Goal: Task Accomplishment & Management: Use online tool/utility

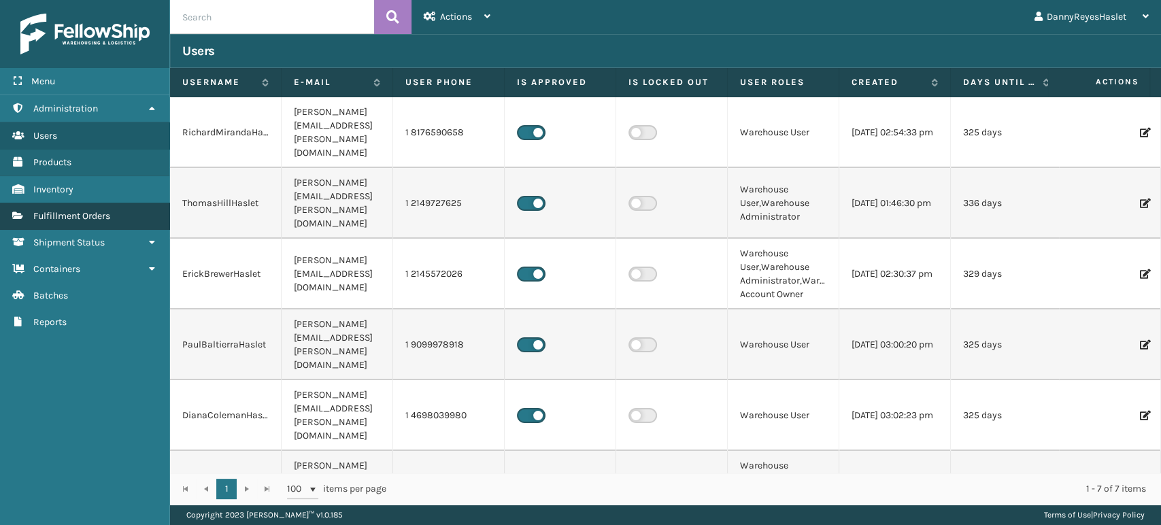
click at [92, 224] on link "Users Fulfillment Orders" at bounding box center [84, 216] width 169 height 27
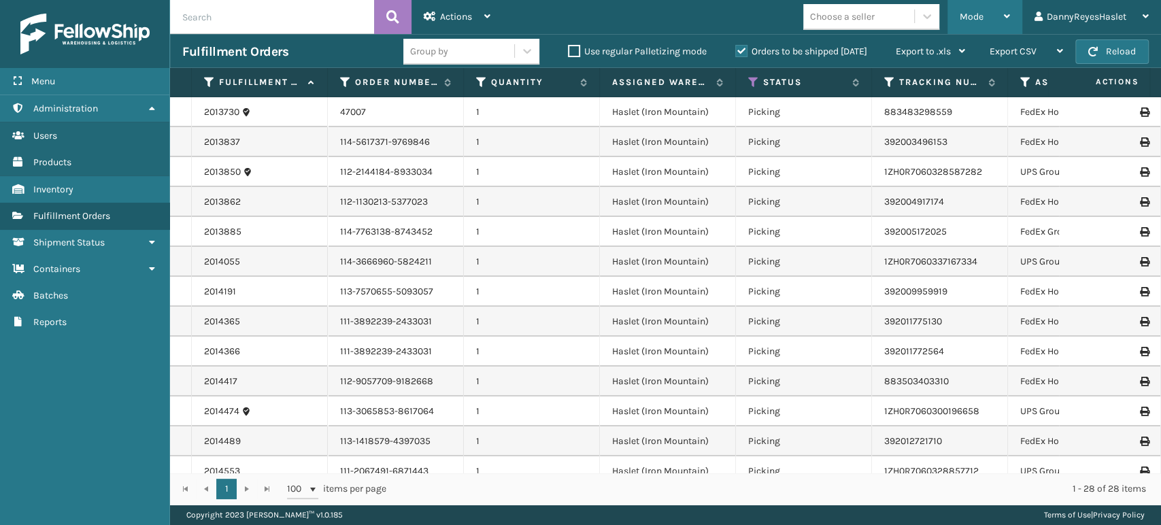
click at [960, 23] on div "Mode" at bounding box center [985, 17] width 50 height 34
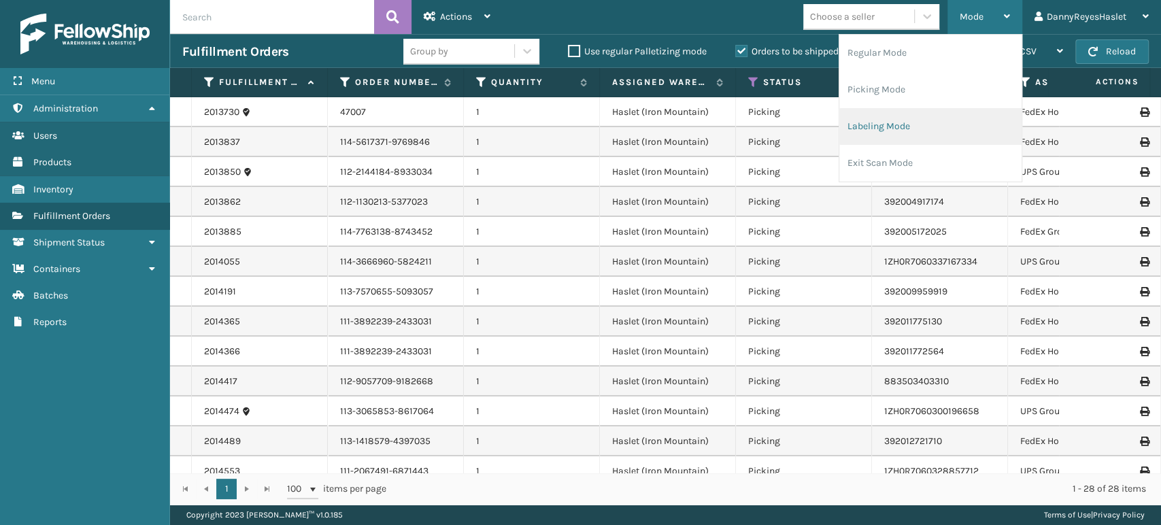
click at [925, 118] on li "Labeling Mode" at bounding box center [930, 126] width 182 height 37
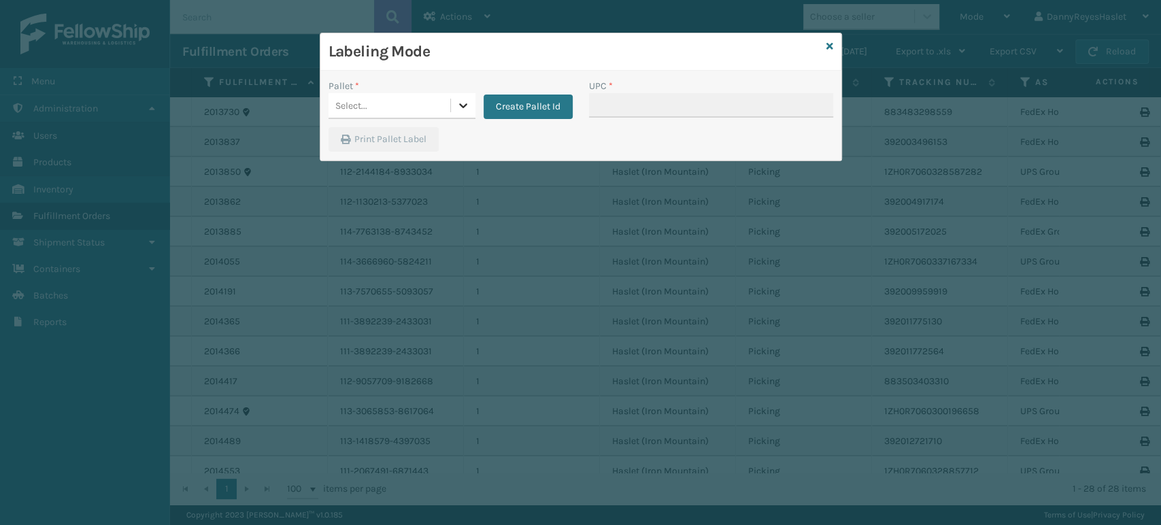
click at [468, 111] on icon at bounding box center [463, 106] width 14 height 14
click at [426, 143] on div "UPSG-17Y3BTUHLW" at bounding box center [401, 139] width 147 height 25
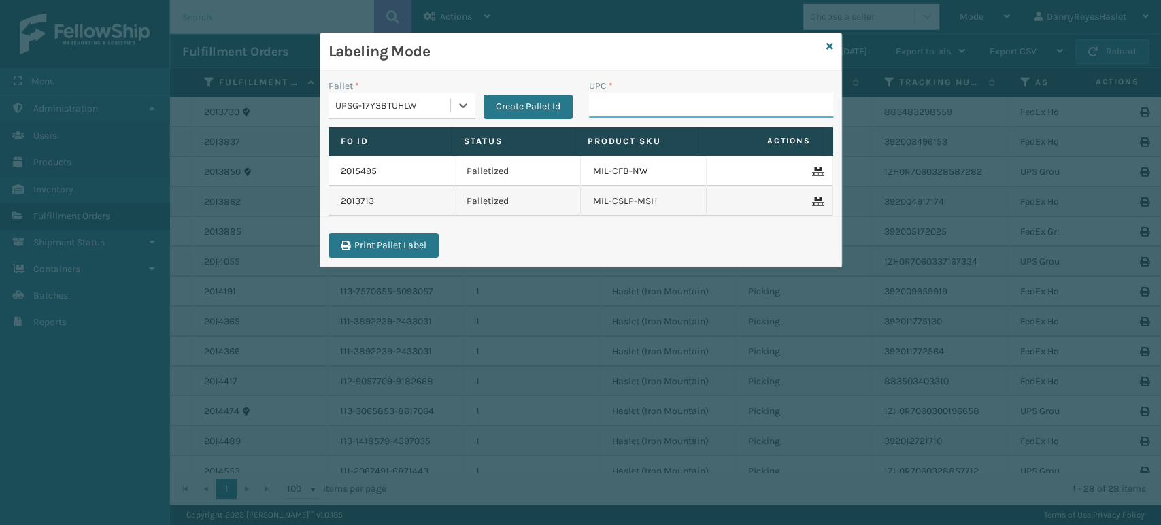
click at [683, 101] on input "UPC *" at bounding box center [711, 105] width 244 height 24
click at [462, 105] on icon at bounding box center [463, 106] width 14 height 14
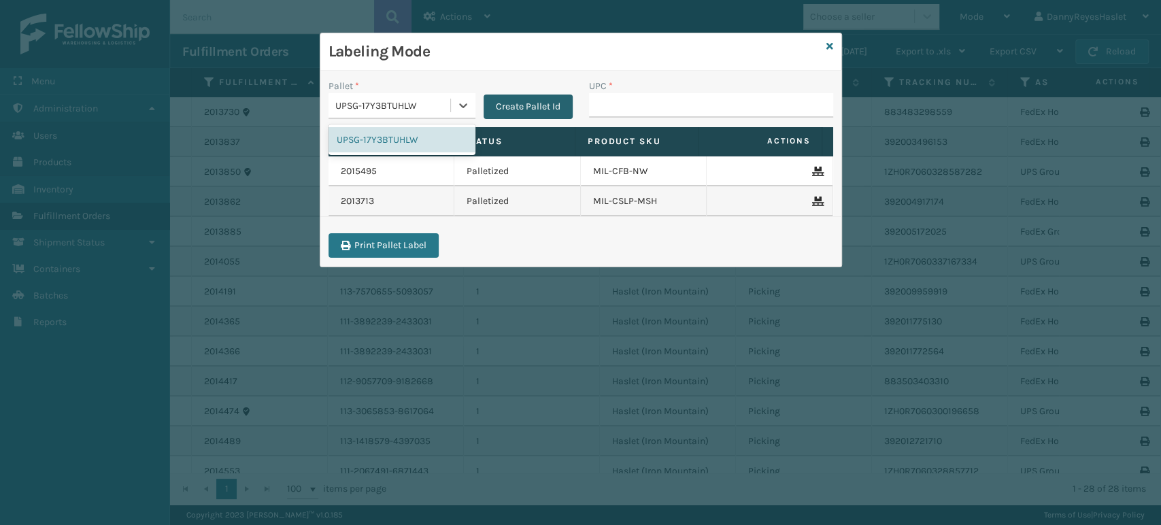
click at [539, 99] on button "Create Pallet Id" at bounding box center [528, 107] width 89 height 24
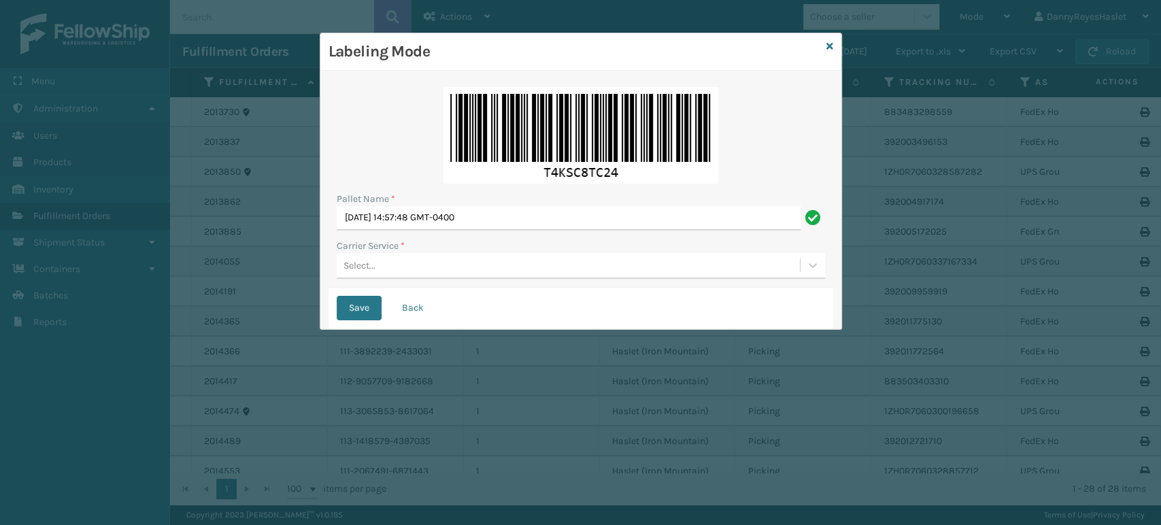
click at [513, 258] on div "Select..." at bounding box center [568, 265] width 463 height 22
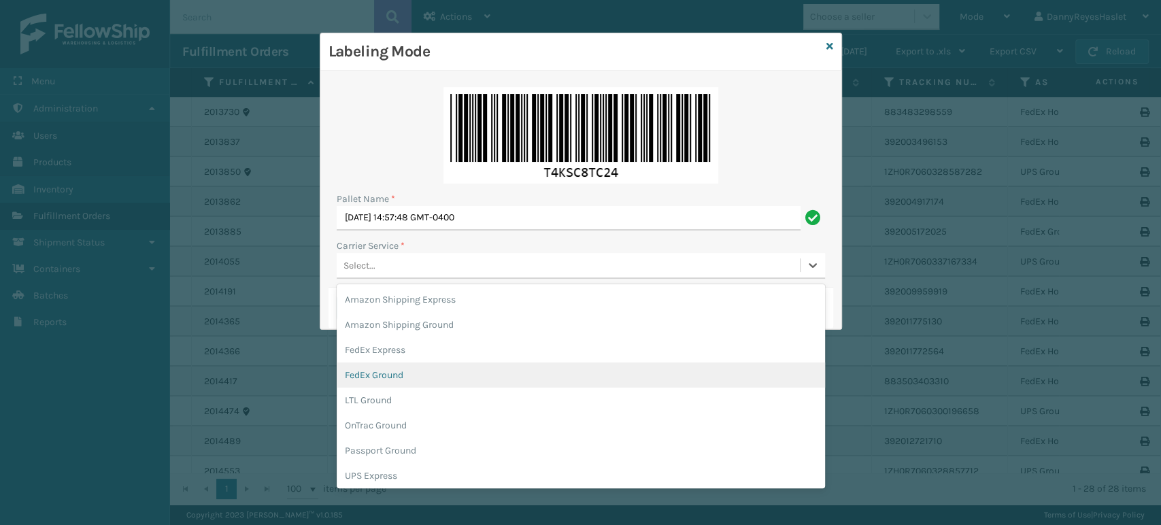
click at [462, 371] on div "FedEx Ground" at bounding box center [581, 374] width 488 height 25
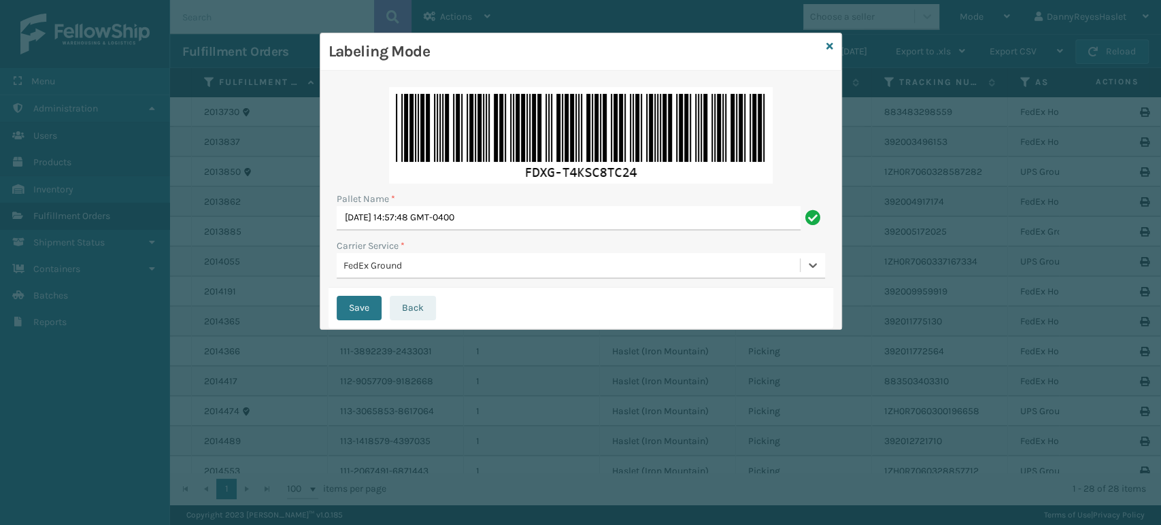
click at [416, 301] on button "Back" at bounding box center [413, 308] width 46 height 24
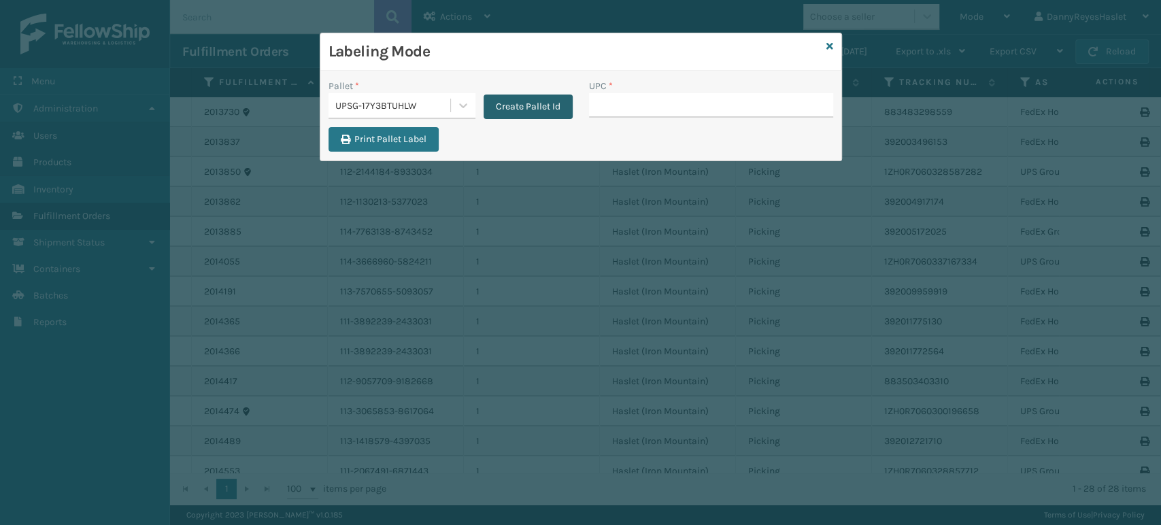
click at [528, 114] on button "Create Pallet Id" at bounding box center [528, 107] width 89 height 24
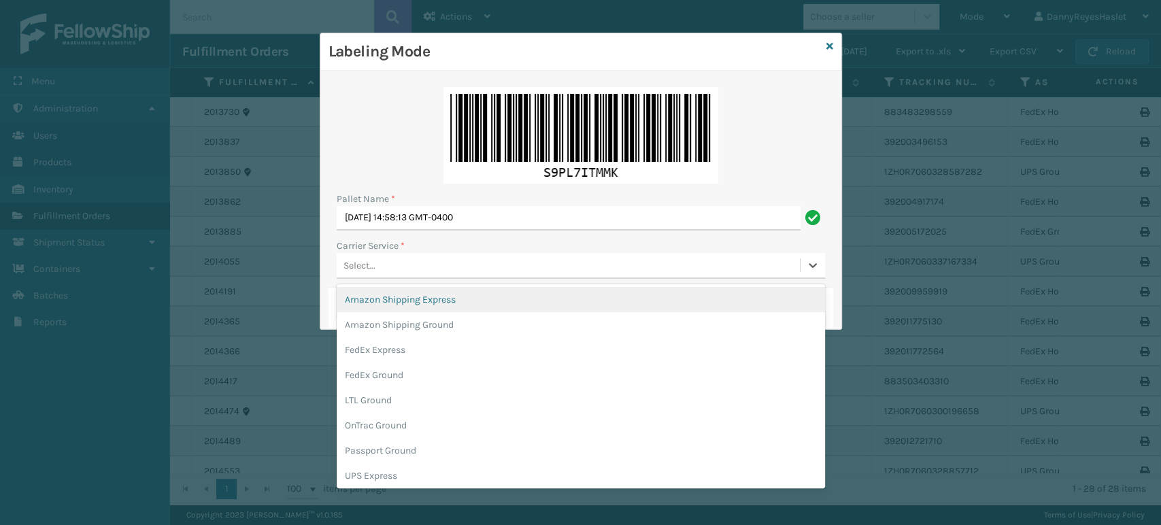
click at [392, 266] on div "Select..." at bounding box center [568, 265] width 463 height 22
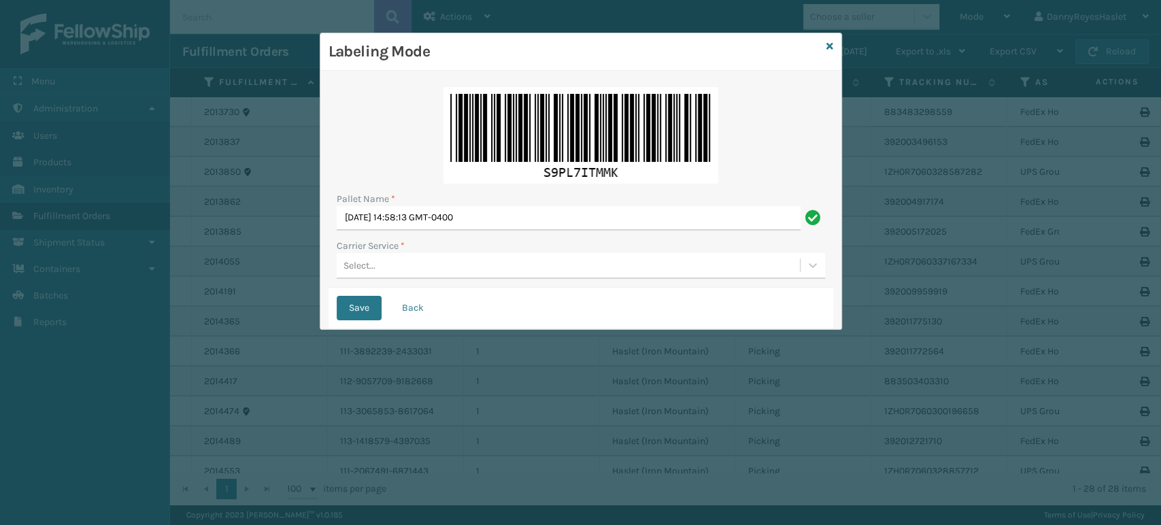
drag, startPoint x: 426, startPoint y: 369, endPoint x: 371, endPoint y: 261, distance: 120.7
click at [371, 261] on div "Select..." at bounding box center [359, 265] width 32 height 14
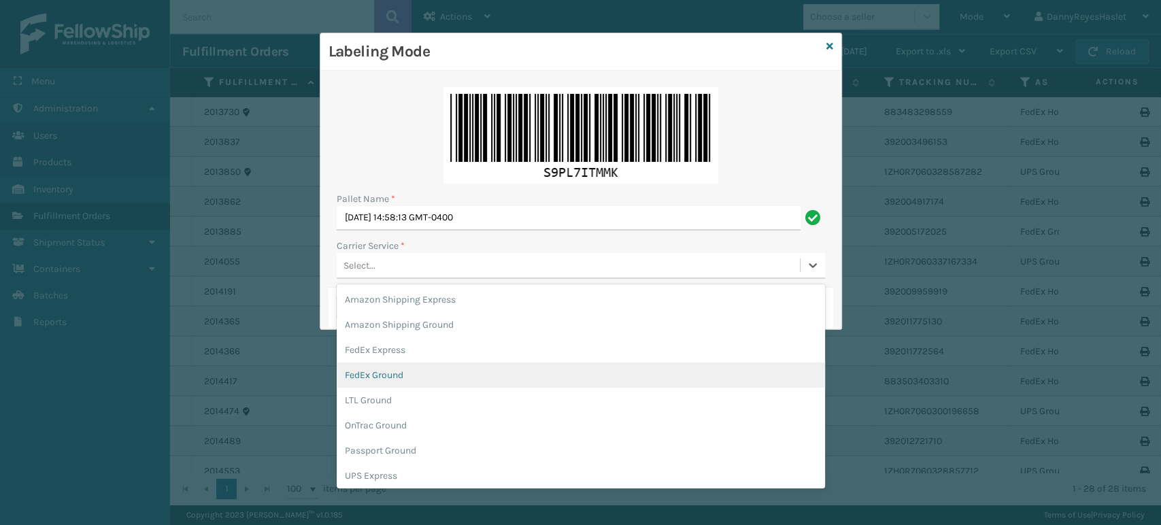
click at [392, 382] on div "FedEx Ground" at bounding box center [581, 374] width 488 height 25
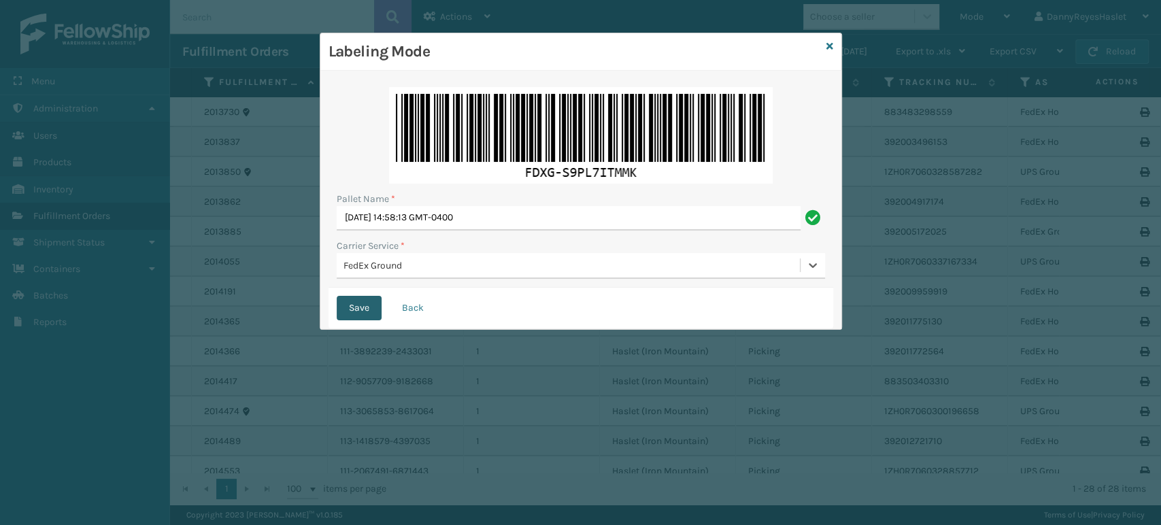
click at [360, 308] on button "Save" at bounding box center [359, 308] width 45 height 24
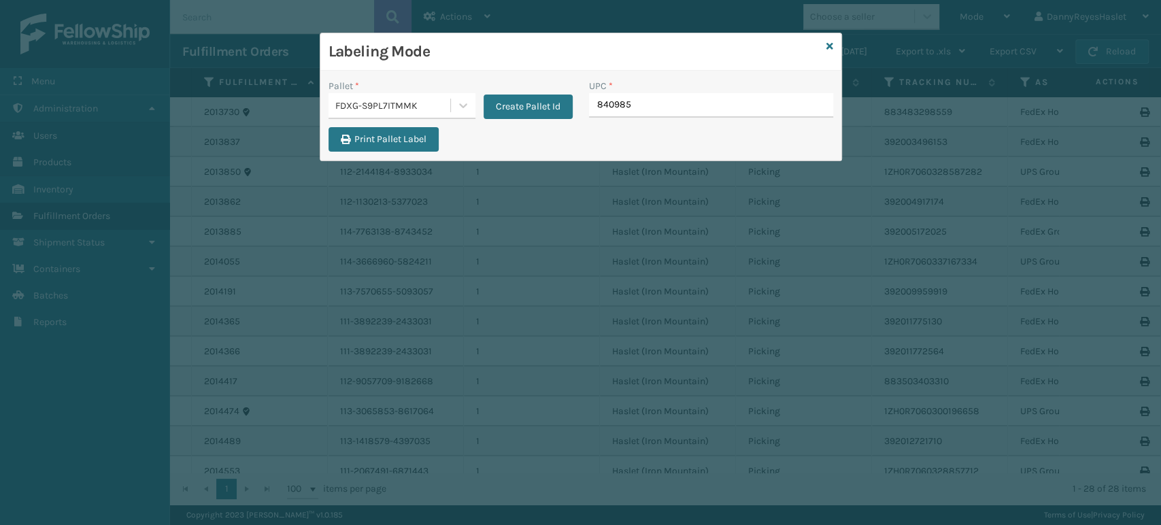
type input "8409851"
type input "8048794"
type input "8409851"
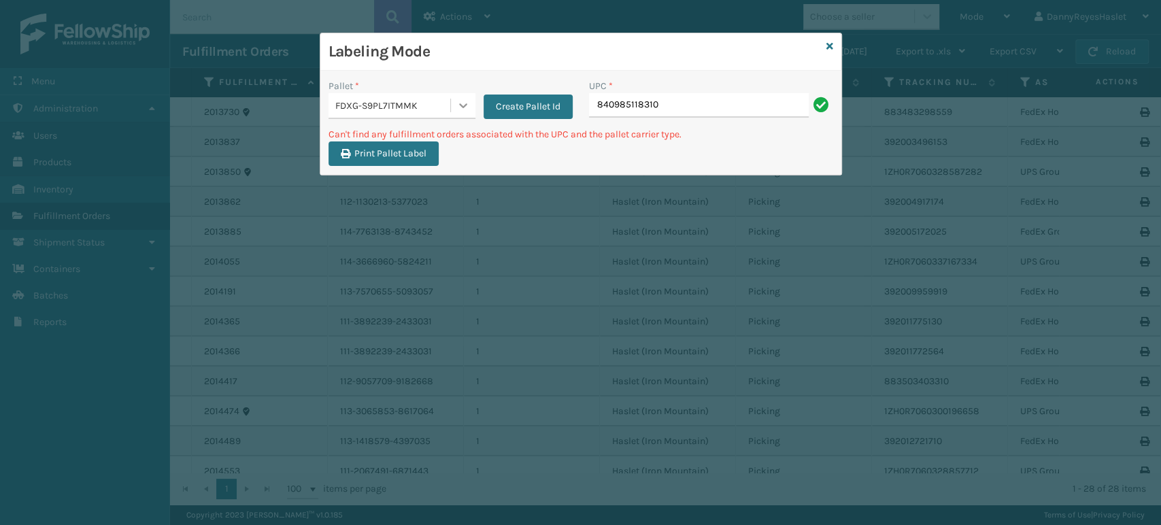
click at [461, 107] on icon at bounding box center [463, 105] width 8 height 5
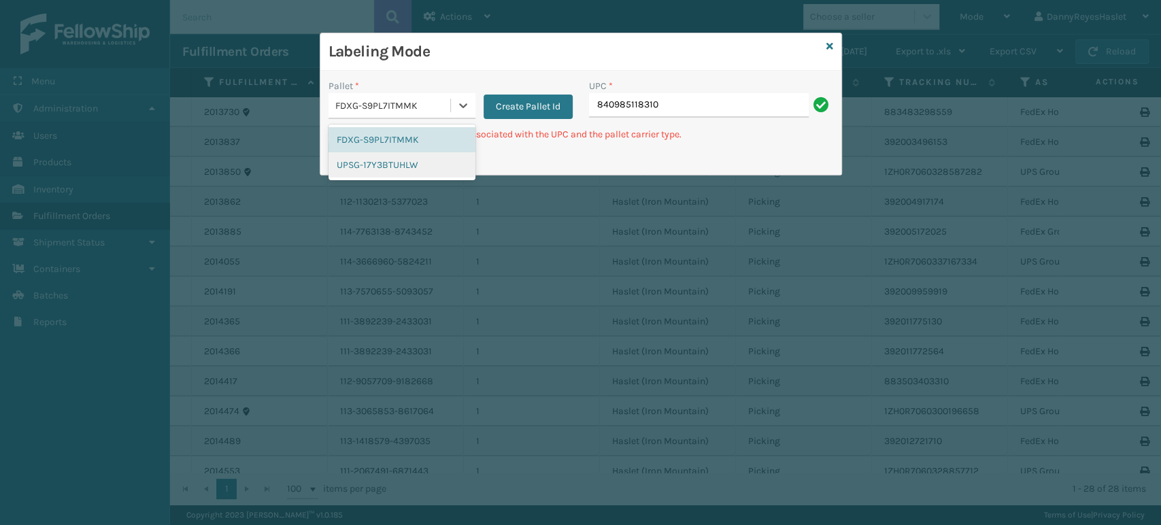
click at [408, 173] on div "UPSG-17Y3BTUHLW" at bounding box center [401, 164] width 147 height 25
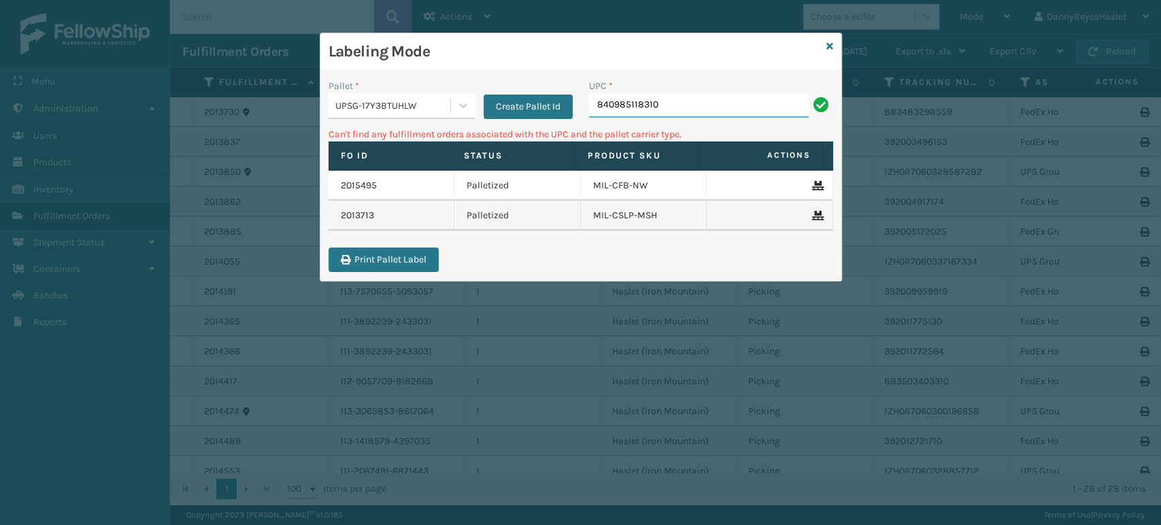
click at [649, 96] on input "840985118310" at bounding box center [699, 105] width 220 height 24
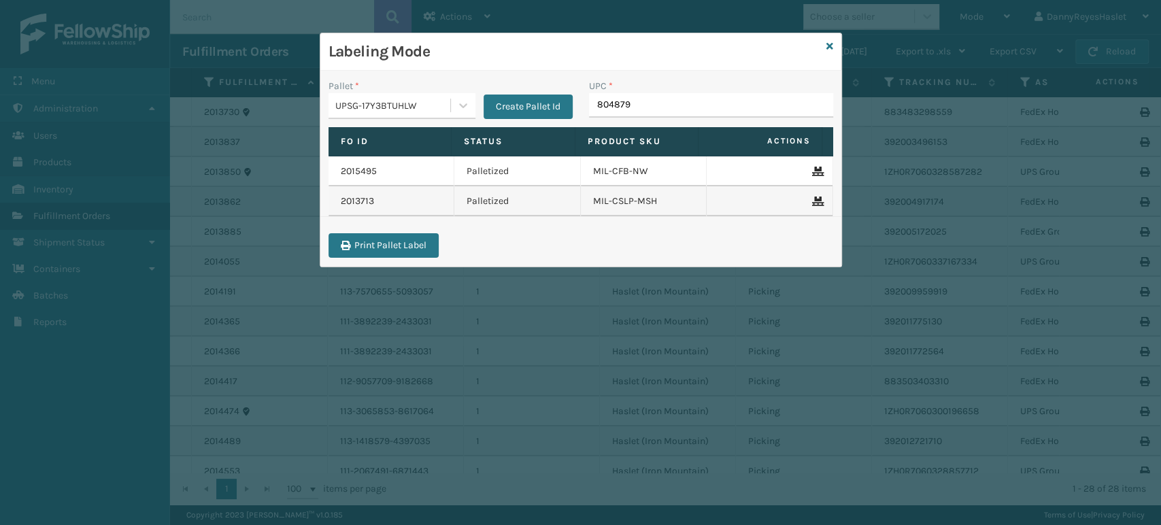
type input "8048794"
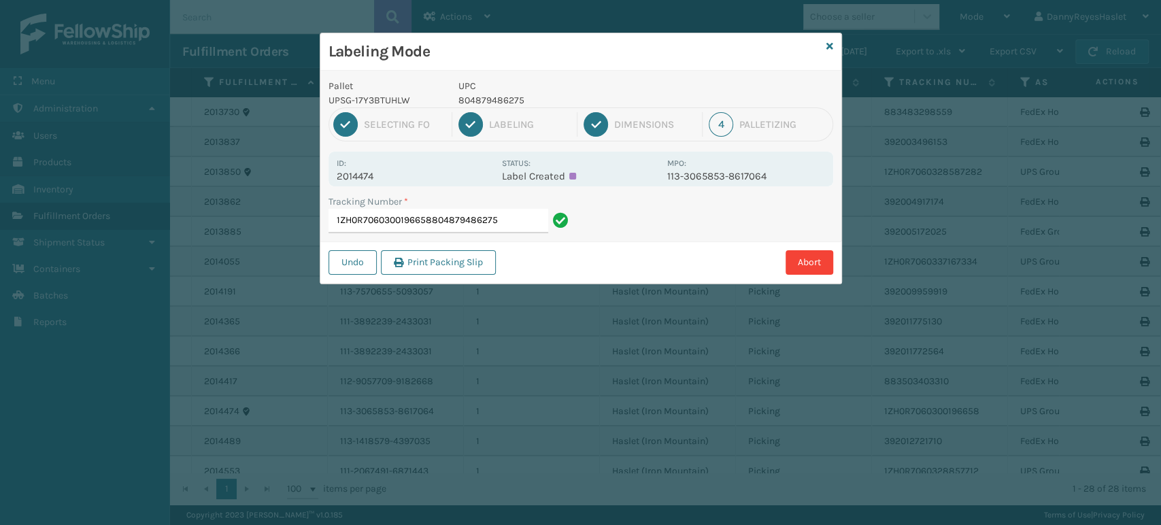
type input "1ZH0R7060300196658804879486275"
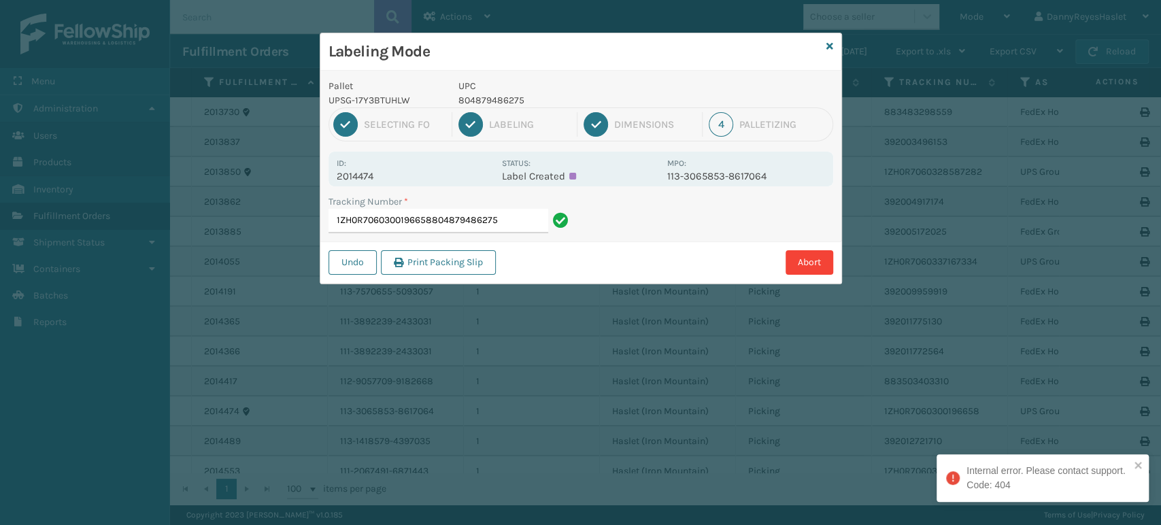
drag, startPoint x: 511, startPoint y: 220, endPoint x: 108, endPoint y: 197, distance: 403.2
click at [108, 197] on div "Labeling Mode Pallet UPSG-17Y3BTUHLW UPC 804879486275 1 Selecting FO 2 Labeling…" at bounding box center [580, 262] width 1161 height 525
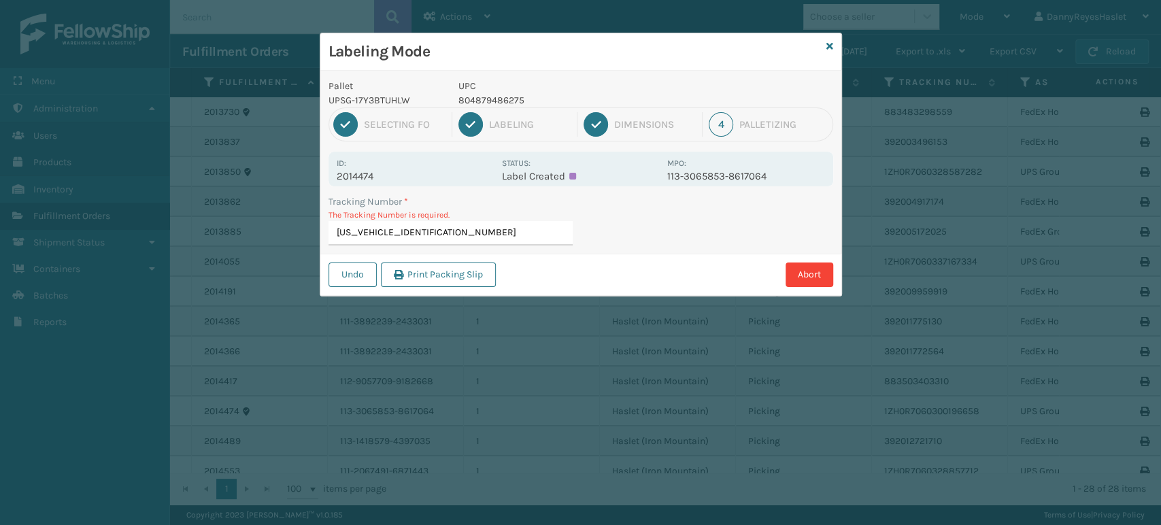
type input "1ZH0R7060300196658"
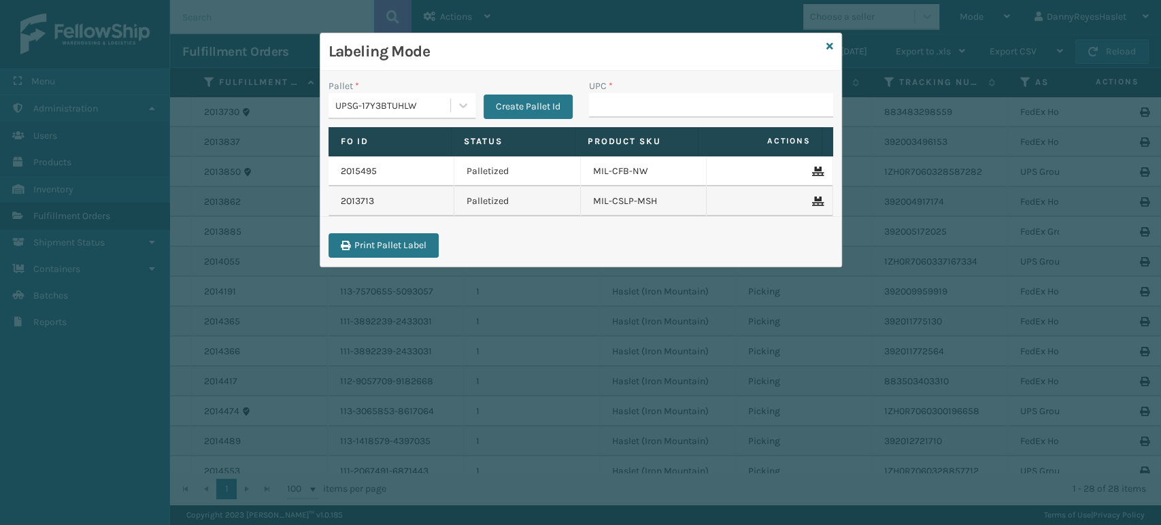
click at [828, 35] on div "Labeling Mode" at bounding box center [580, 51] width 521 height 37
click at [828, 43] on icon at bounding box center [829, 46] width 7 height 10
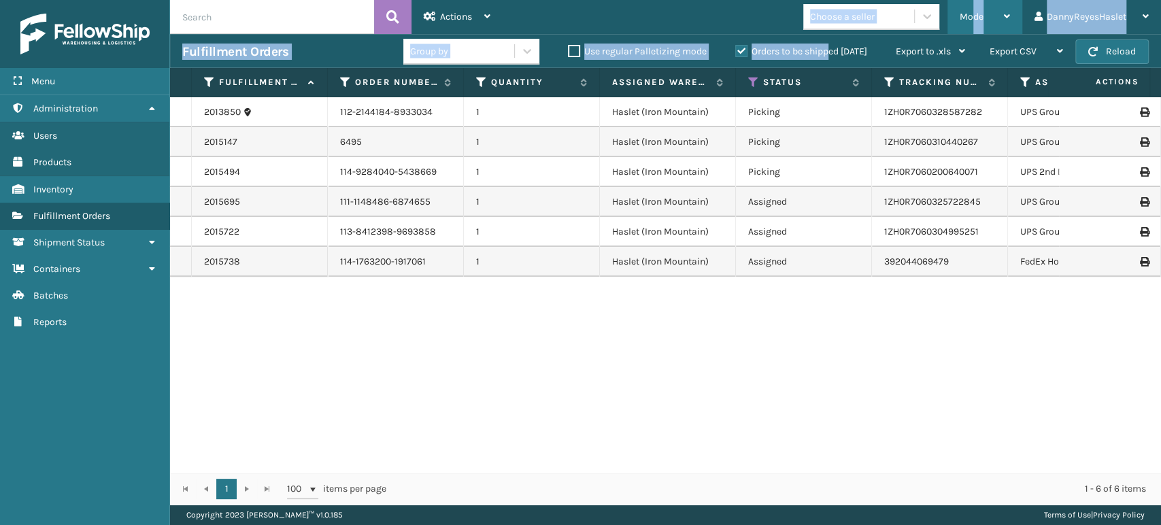
drag, startPoint x: 828, startPoint y: 43, endPoint x: 969, endPoint y: 16, distance: 143.2
click at [969, 16] on div "Actions Settings Remove All Filters Export Labels Bulk Print Close Out Palletiz…" at bounding box center [665, 252] width 991 height 505
click at [978, 15] on span "Mode" at bounding box center [972, 17] width 24 height 12
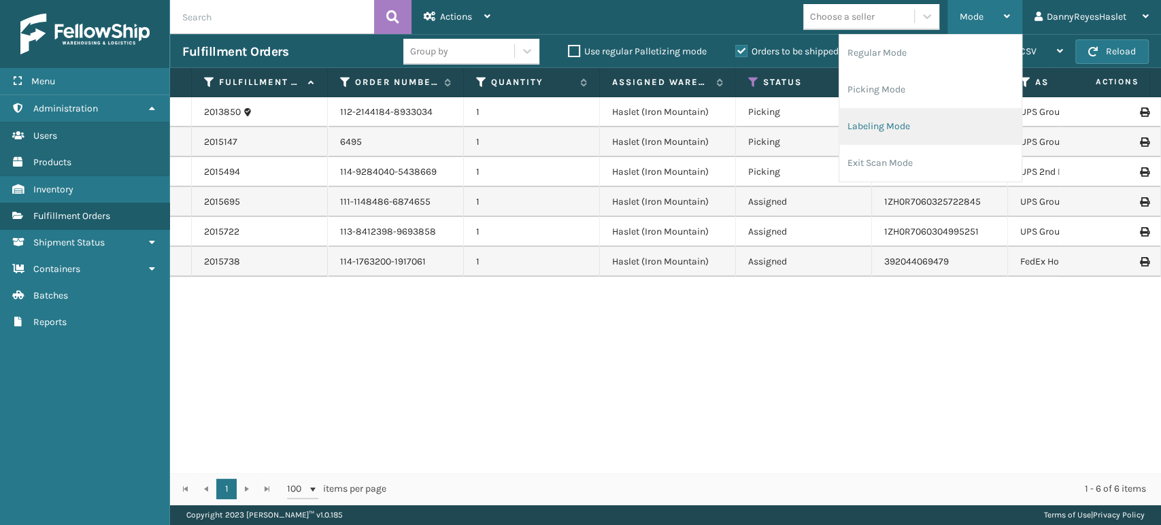
click at [909, 119] on li "Labeling Mode" at bounding box center [930, 126] width 182 height 37
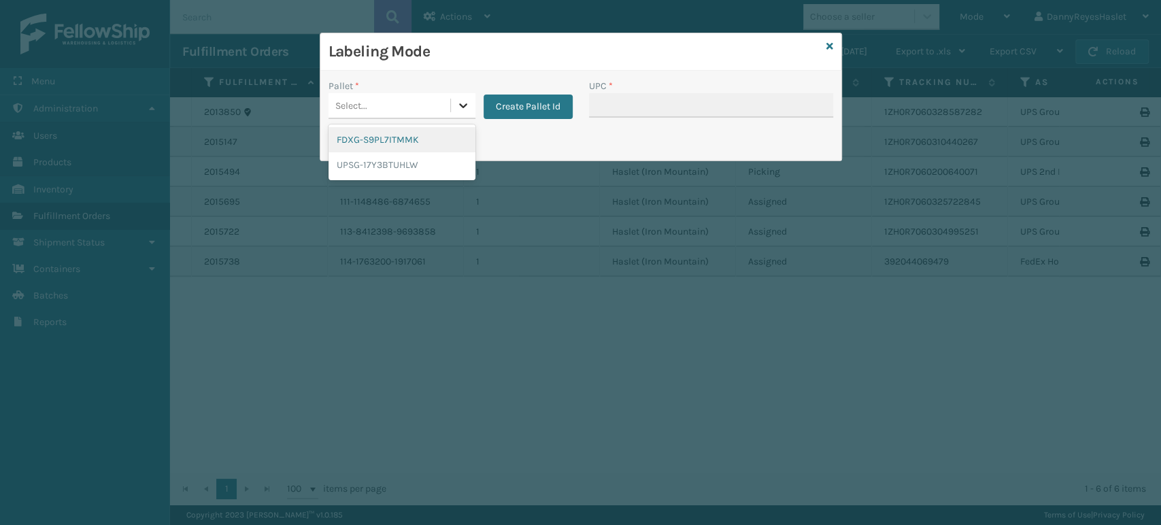
click at [453, 105] on div at bounding box center [463, 105] width 24 height 24
click at [442, 173] on div "UPSG-17Y3BTUHLW" at bounding box center [401, 164] width 147 height 25
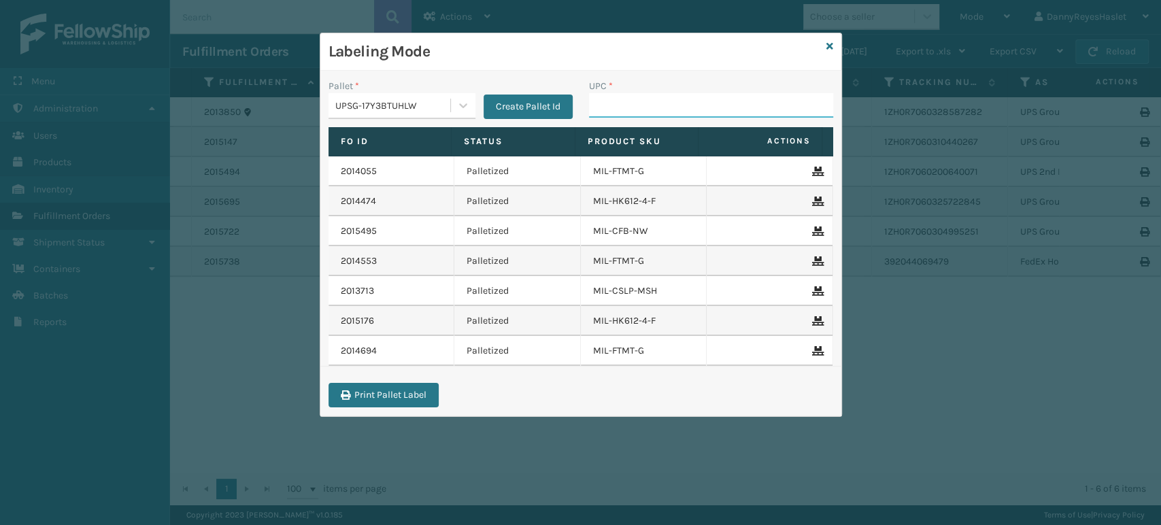
click at [619, 103] on input "UPC *" at bounding box center [711, 105] width 244 height 24
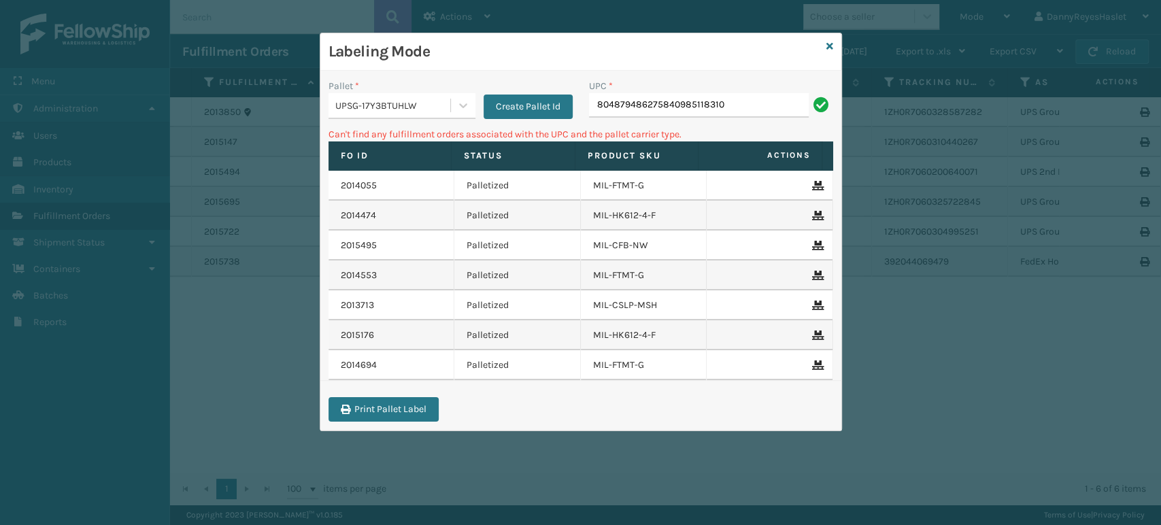
drag, startPoint x: 732, startPoint y: 97, endPoint x: 356, endPoint y: 88, distance: 376.2
click at [356, 88] on div "Pallet * UPSG-17Y3BTUHLW Create Pallet Id UPC * 804879486275840985118310" at bounding box center [580, 103] width 521 height 48
drag, startPoint x: 730, startPoint y: 103, endPoint x: 310, endPoint y: 39, distance: 424.3
click at [310, 39] on div "Labeling Mode Pallet * UPSG-17Y3BTUHLW Create Pallet Id UPC * 84098511831084098…" at bounding box center [580, 262] width 1161 height 525
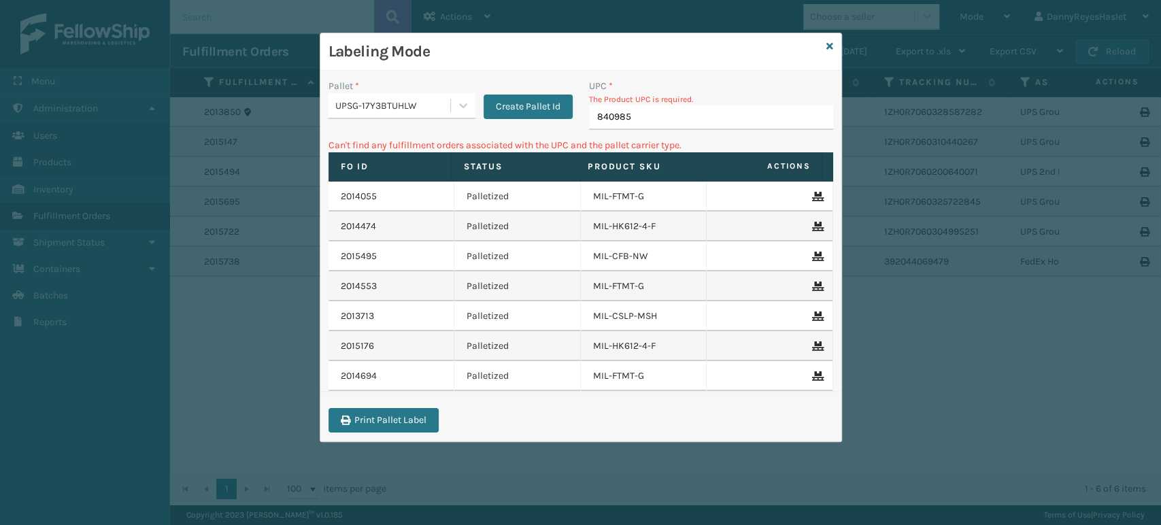
type input "8409851"
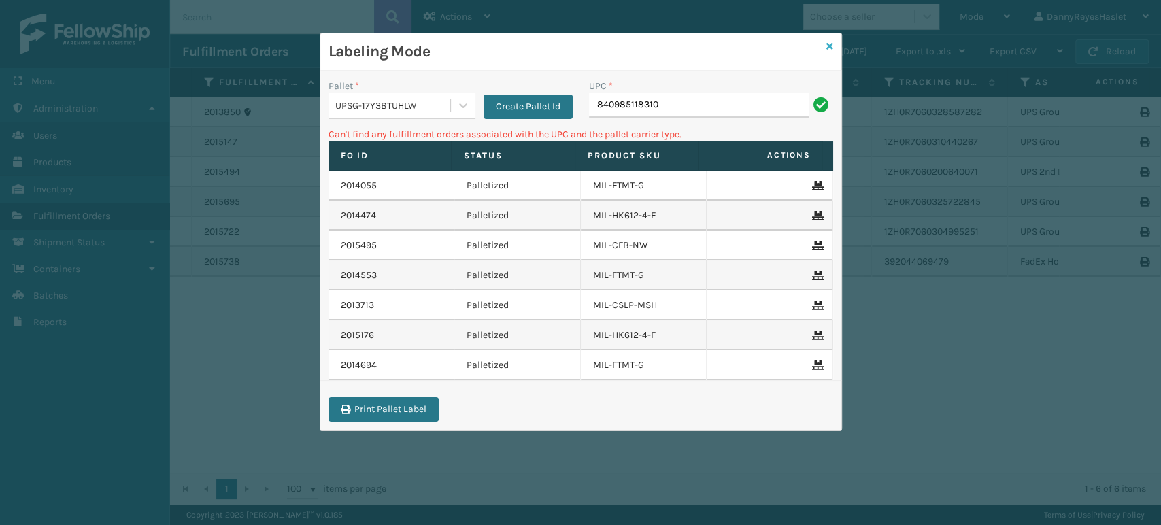
click at [832, 41] on icon at bounding box center [829, 46] width 7 height 10
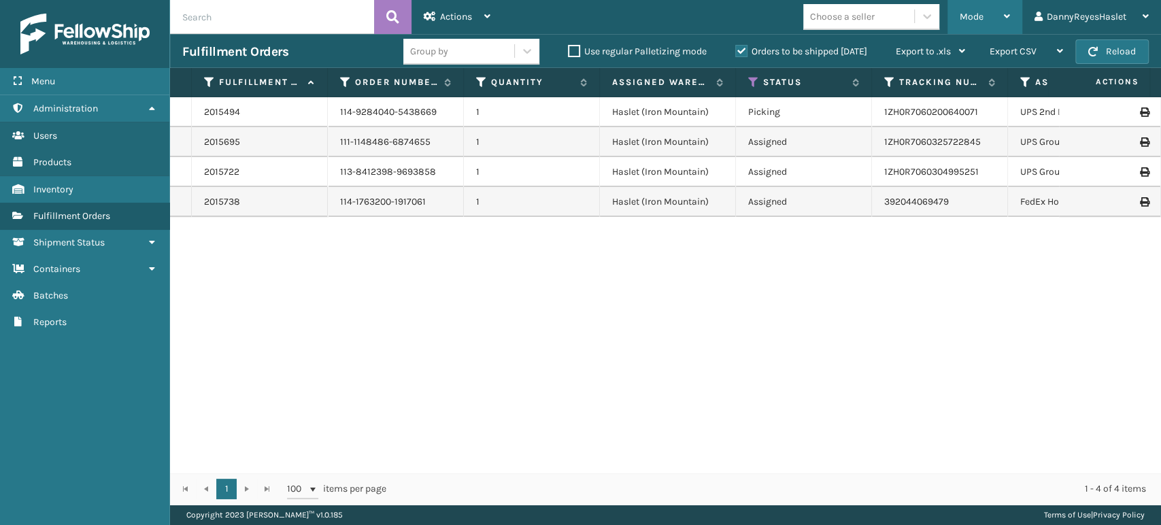
click at [978, 19] on span "Mode" at bounding box center [972, 17] width 24 height 12
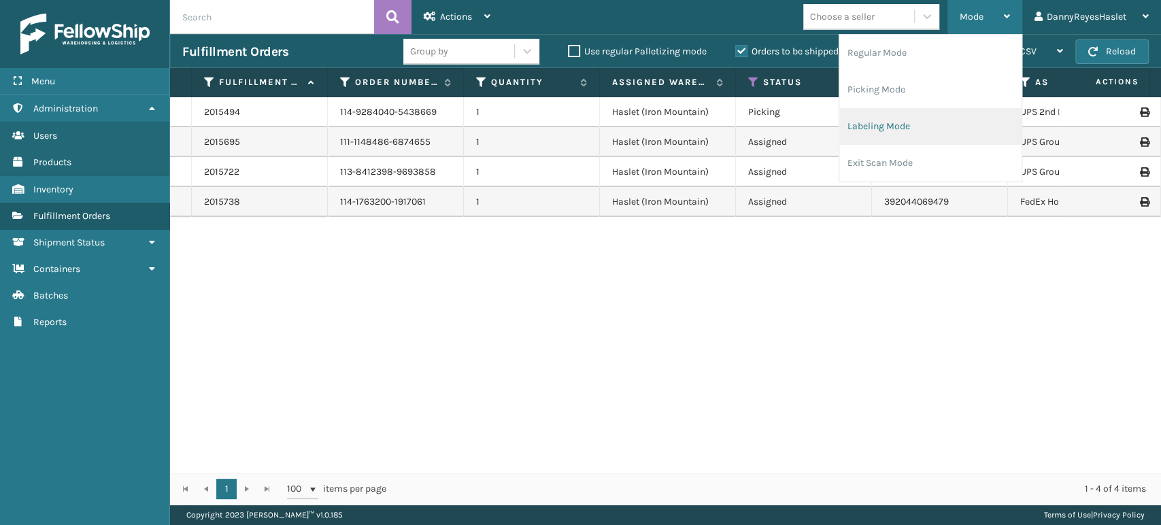
click at [895, 135] on li "Labeling Mode" at bounding box center [930, 126] width 182 height 37
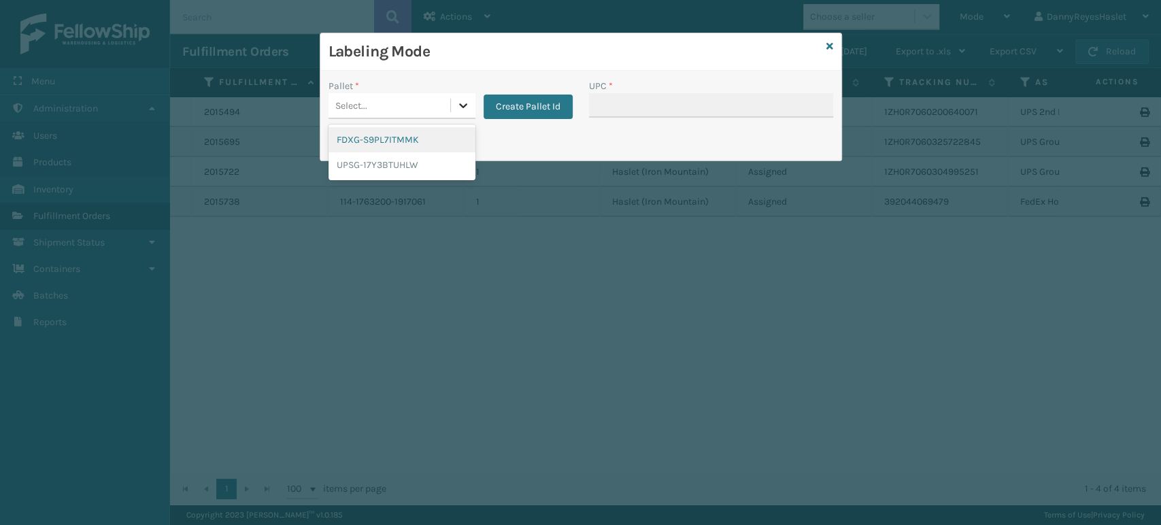
click at [458, 95] on div at bounding box center [463, 105] width 24 height 24
click at [513, 109] on button "Create Pallet Id" at bounding box center [528, 107] width 89 height 24
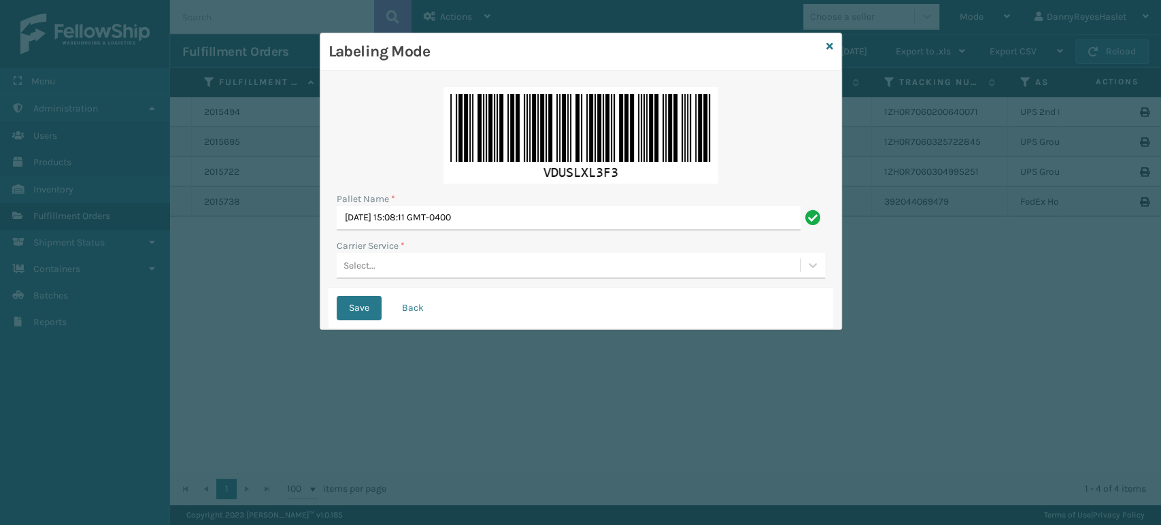
click at [500, 269] on div "Select..." at bounding box center [568, 265] width 463 height 22
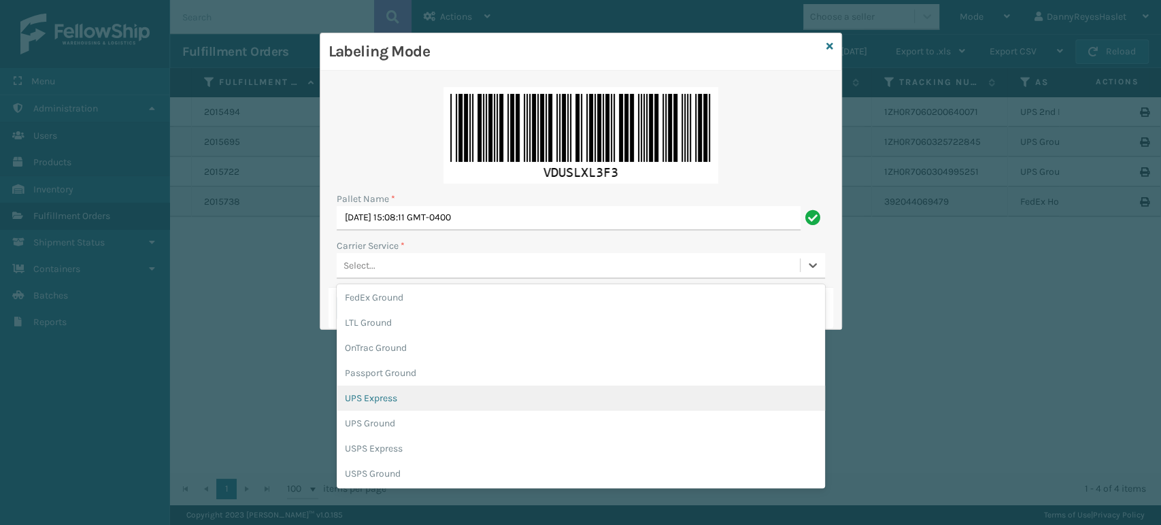
scroll to position [77, 0]
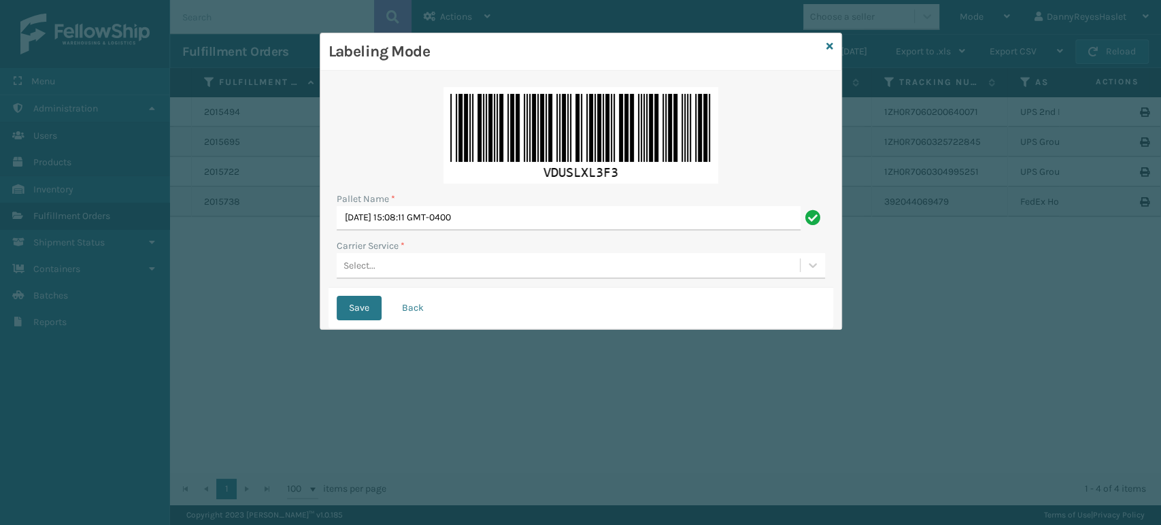
drag, startPoint x: 441, startPoint y: 386, endPoint x: 384, endPoint y: 272, distance: 127.4
click at [384, 272] on div "Select..." at bounding box center [568, 265] width 463 height 22
click at [379, 270] on div "Select..." at bounding box center [568, 265] width 463 height 22
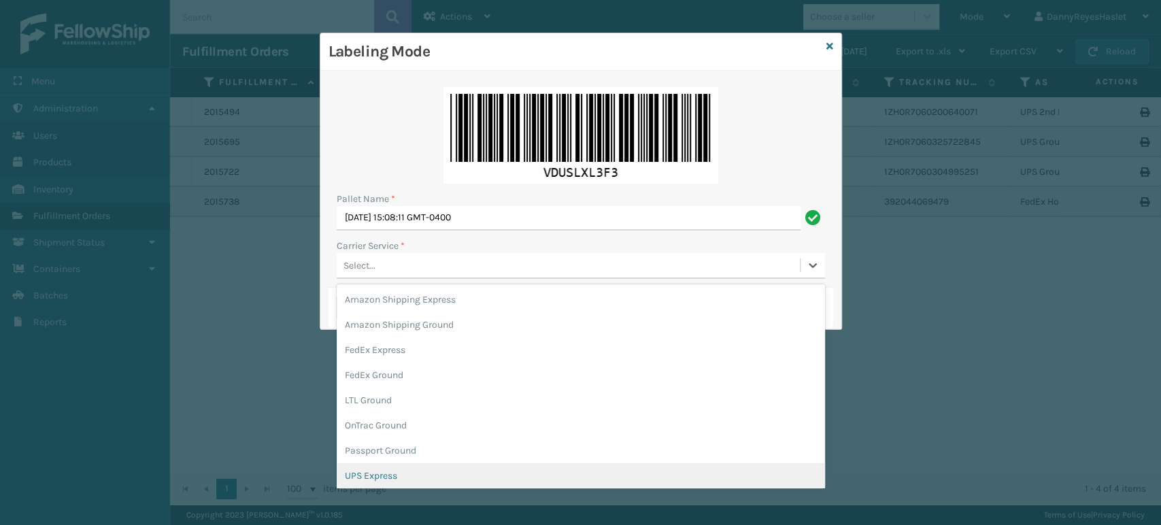
click at [389, 476] on div "UPS Express" at bounding box center [581, 475] width 488 height 25
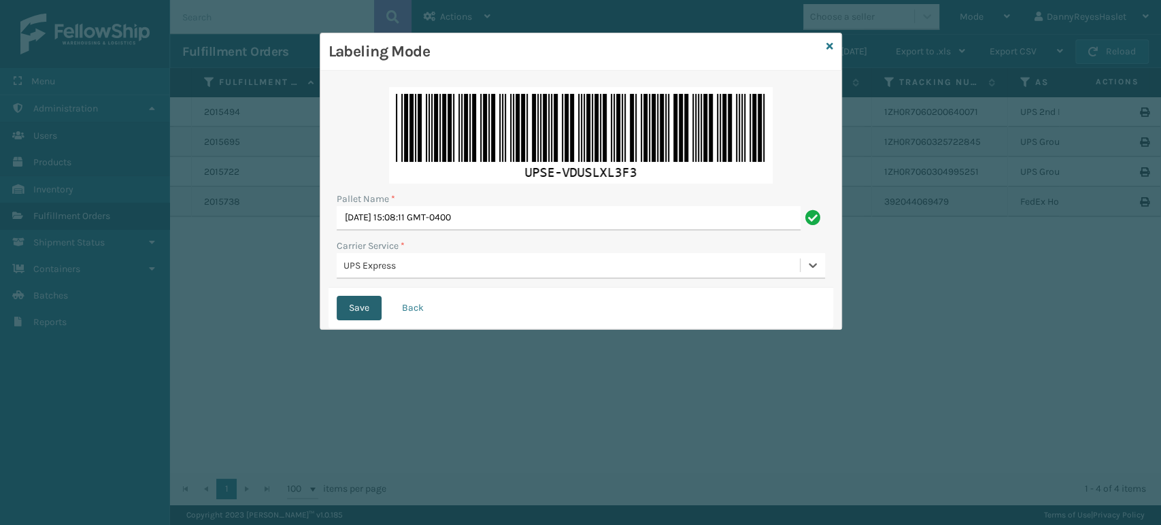
click at [363, 305] on button "Save" at bounding box center [359, 308] width 45 height 24
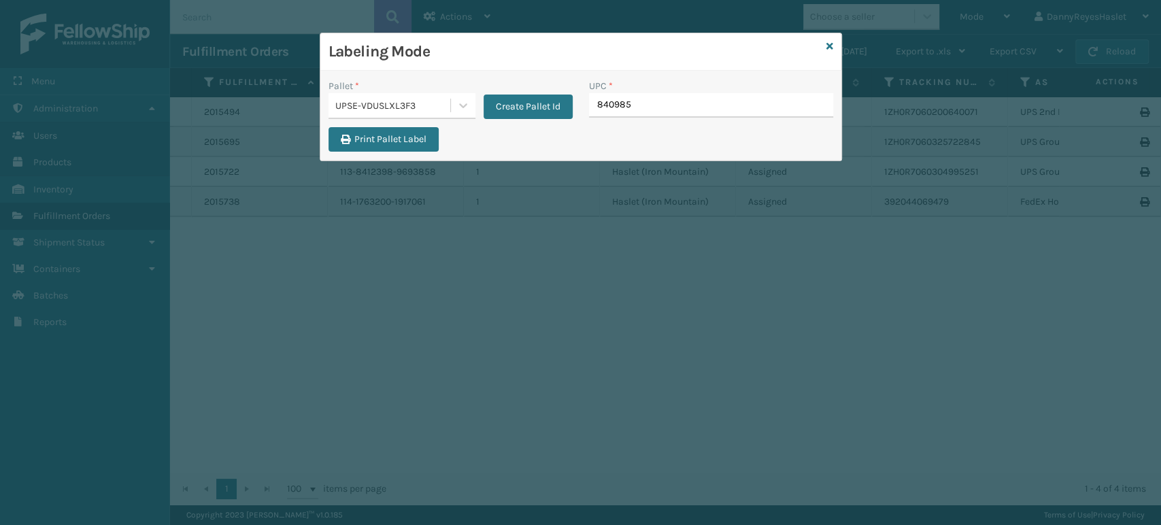
type input "8409851"
click at [827, 42] on icon at bounding box center [829, 46] width 7 height 10
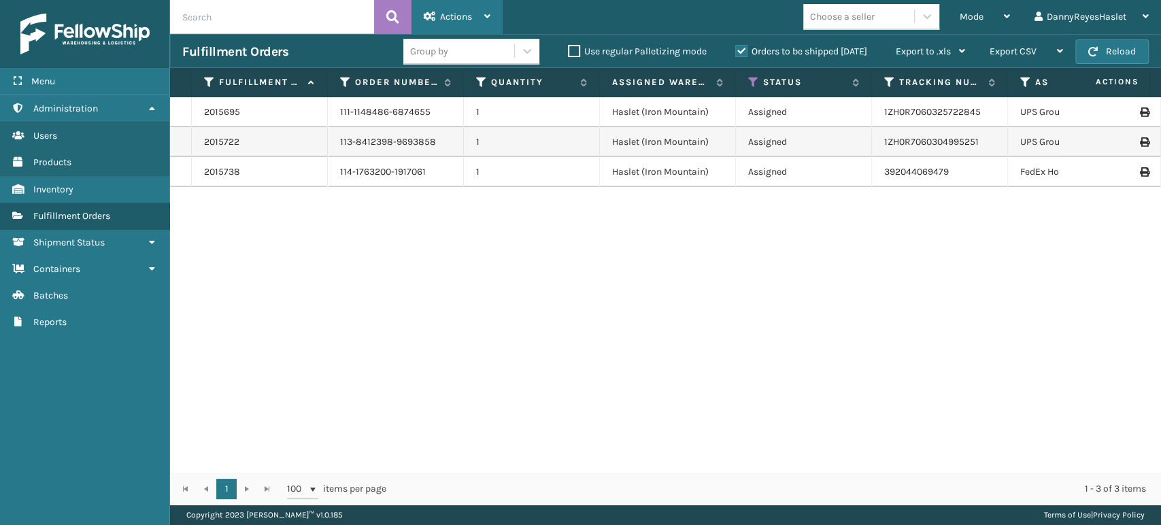
click at [466, 18] on span "Actions" at bounding box center [456, 17] width 32 height 12
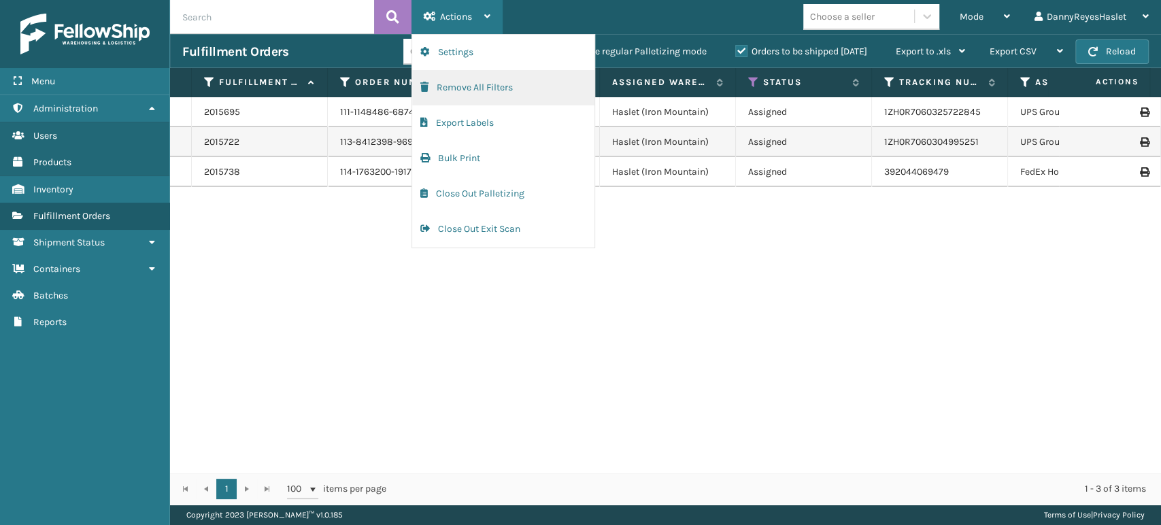
click at [494, 88] on button "Remove All Filters" at bounding box center [503, 87] width 182 height 35
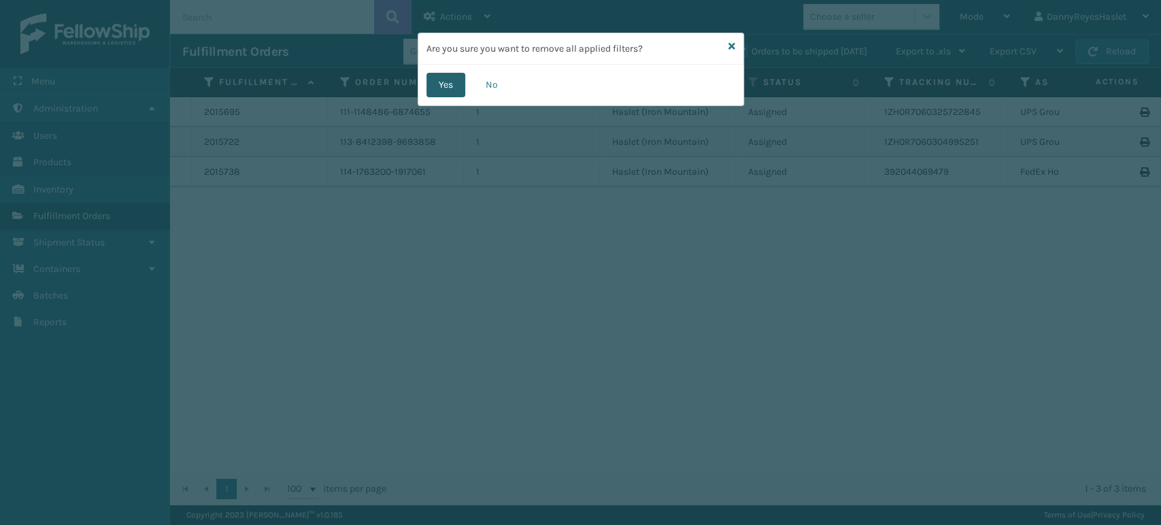
click at [445, 85] on button "Yes" at bounding box center [445, 85] width 39 height 24
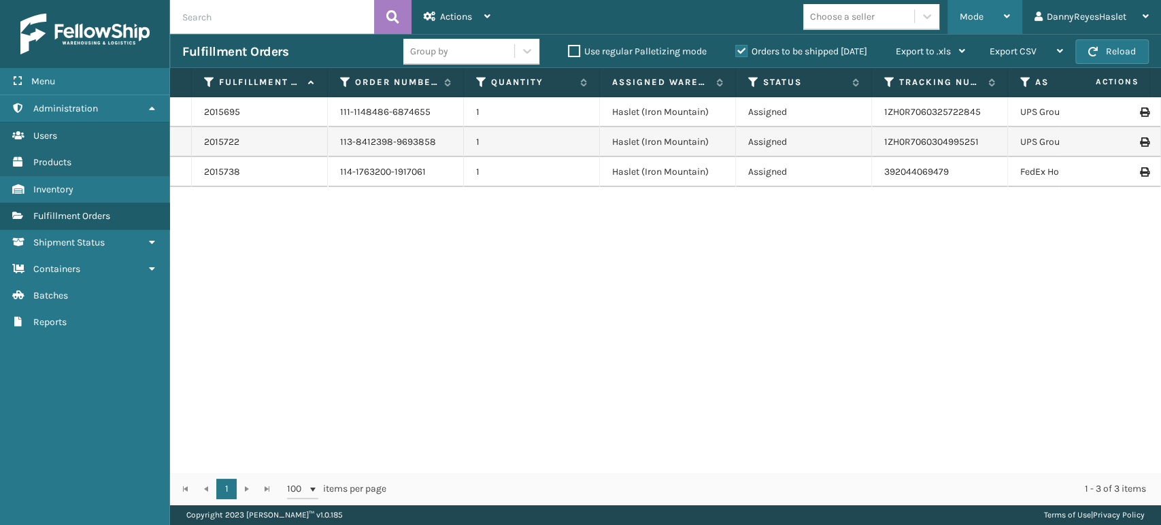
click at [976, 14] on span "Mode" at bounding box center [972, 17] width 24 height 12
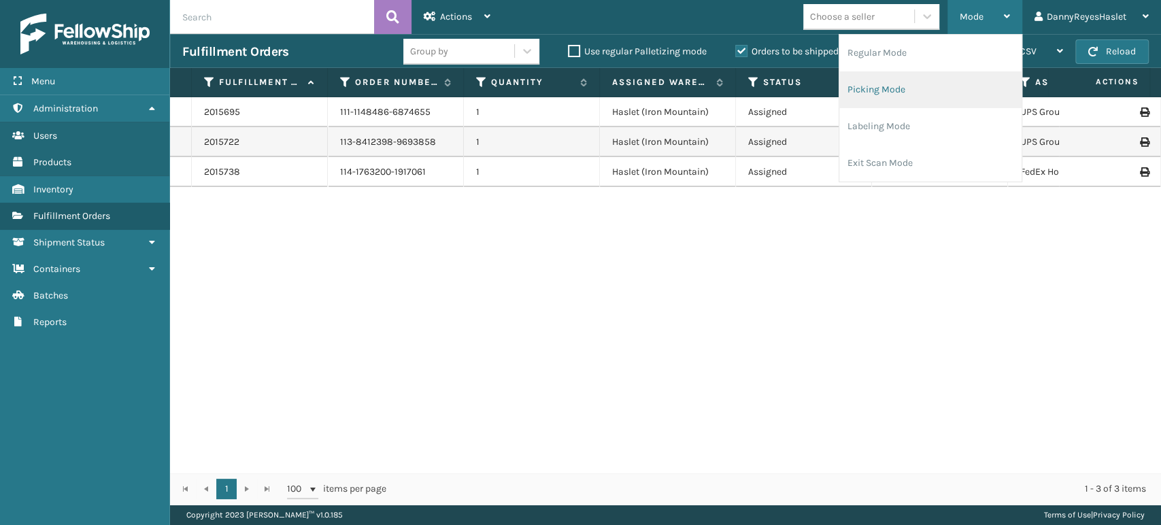
click at [930, 99] on li "Picking Mode" at bounding box center [930, 89] width 182 height 37
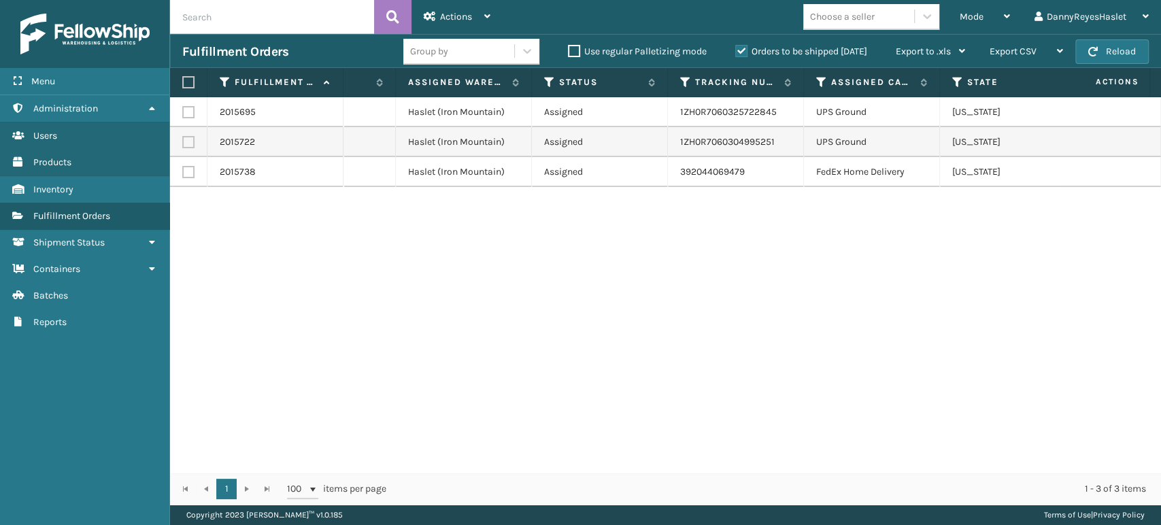
scroll to position [0, 0]
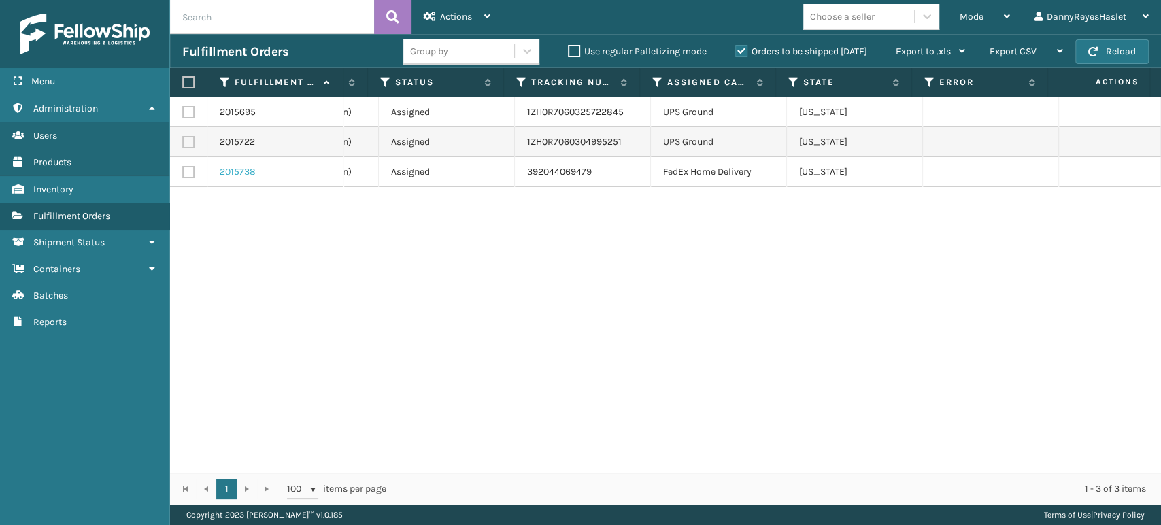
click at [234, 167] on link "2015738" at bounding box center [238, 172] width 36 height 14
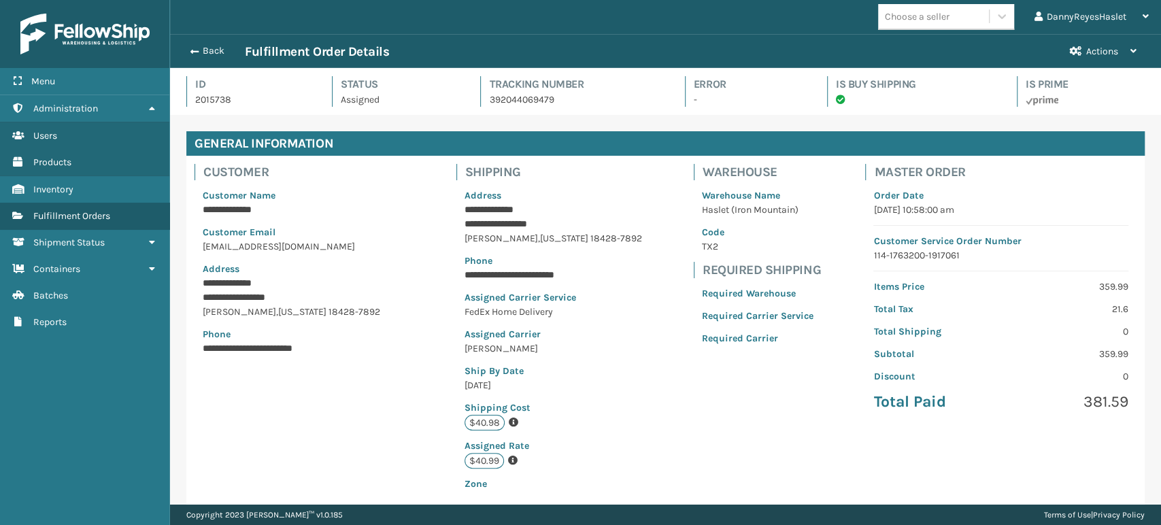
scroll to position [33, 990]
click at [968, 211] on p "[DATE] 10:58:00 am" at bounding box center [1000, 210] width 255 height 14
click at [825, 282] on div "**********" at bounding box center [665, 332] width 958 height 352
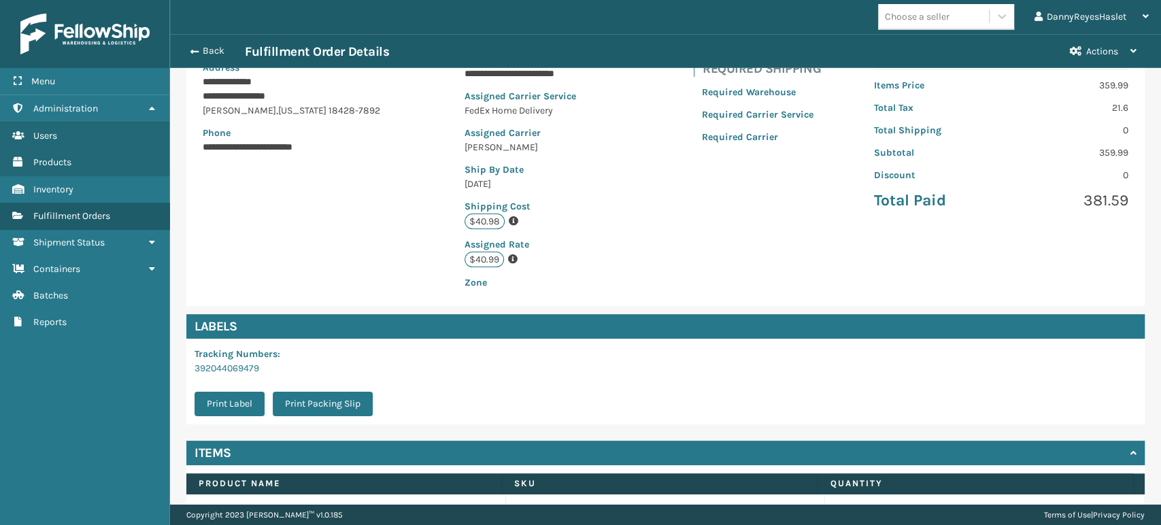
scroll to position [0, 0]
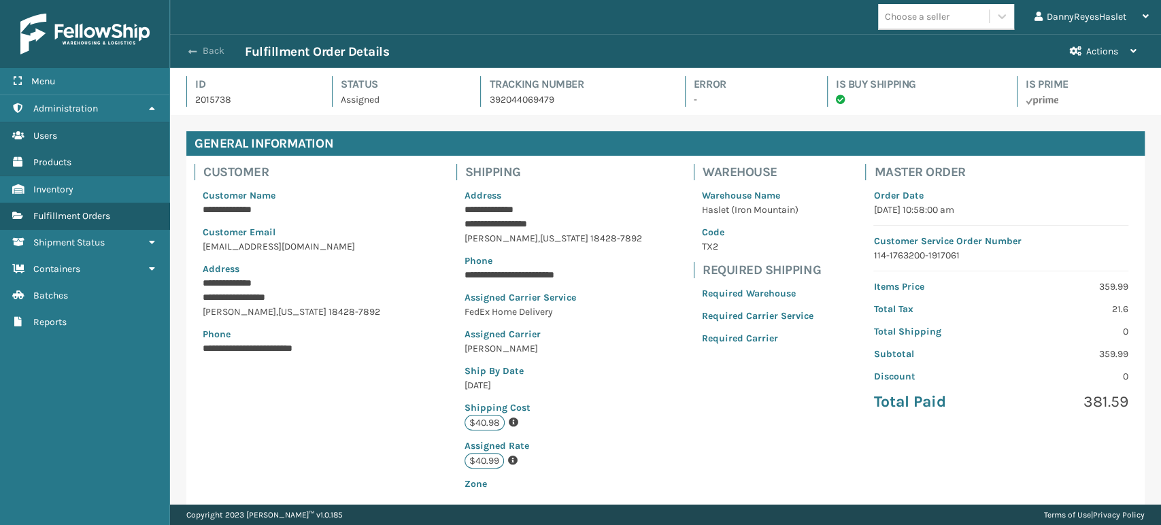
click at [201, 46] on button "Back" at bounding box center [213, 51] width 63 height 12
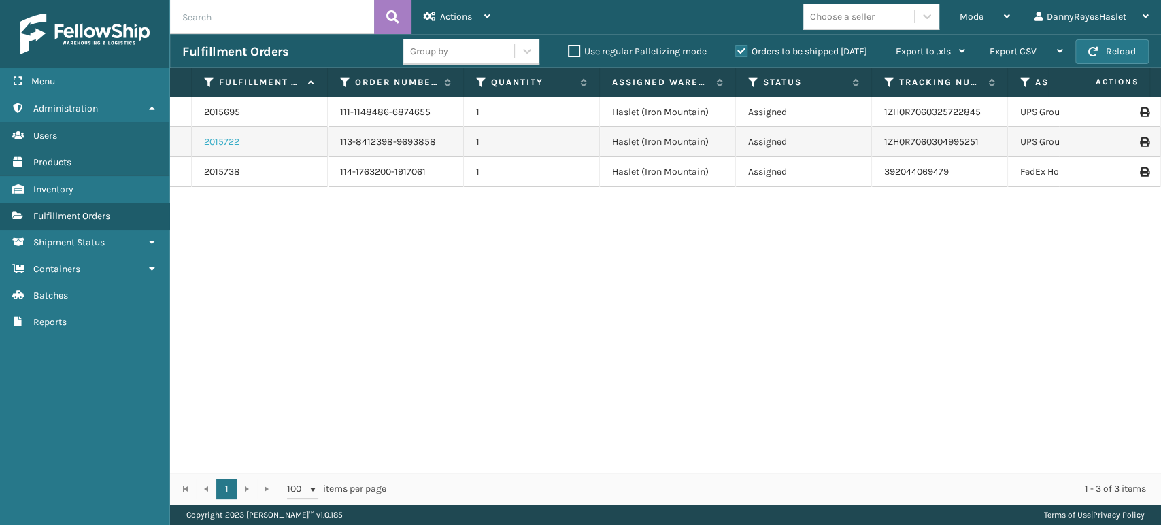
click at [217, 142] on link "2015722" at bounding box center [221, 142] width 35 height 14
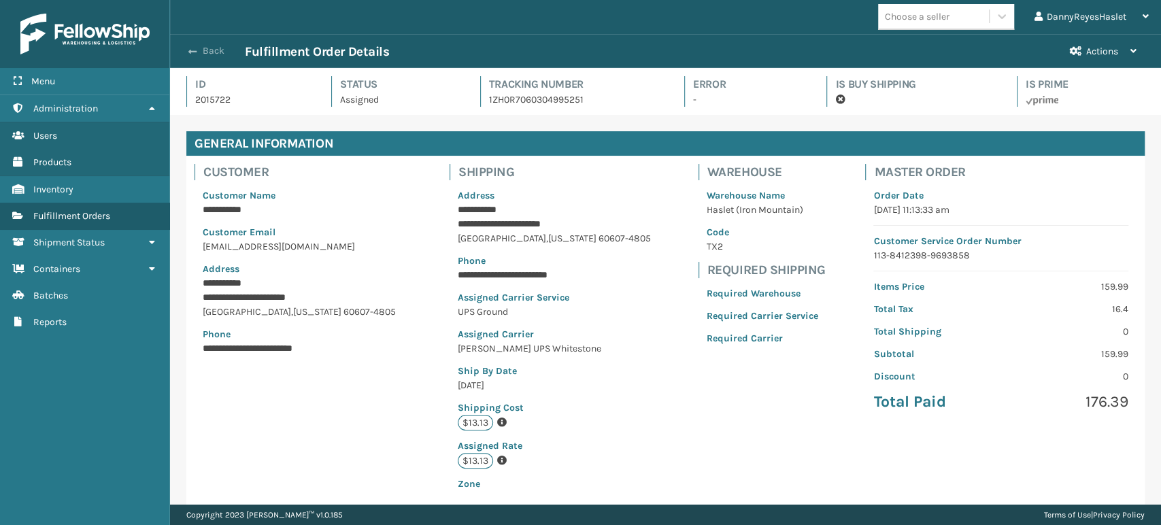
click at [204, 47] on button "Back" at bounding box center [213, 51] width 63 height 12
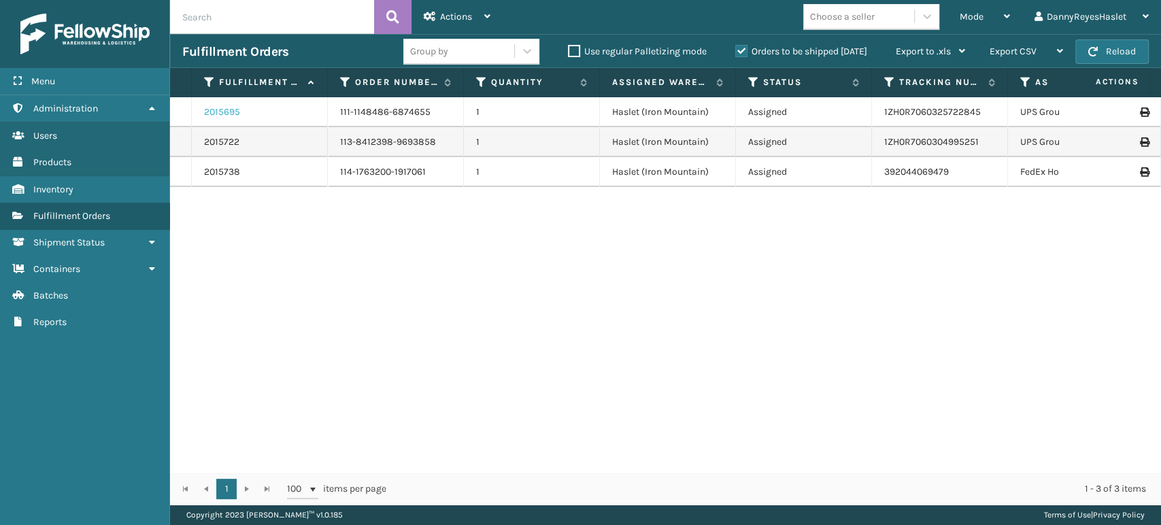
click at [213, 112] on link "2015695" at bounding box center [222, 112] width 36 height 14
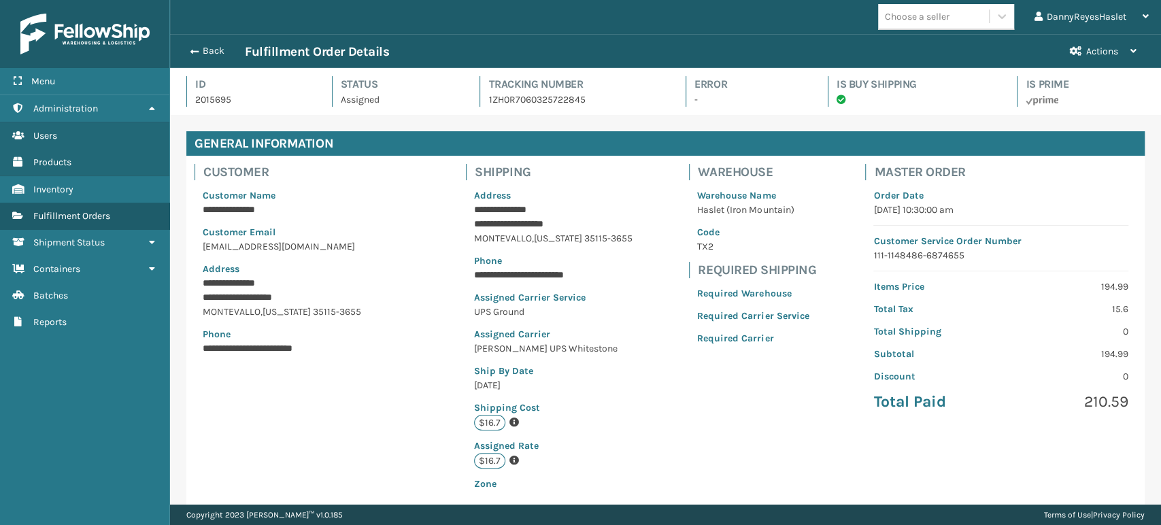
click at [203, 44] on div "Back Fulfillment Order Details" at bounding box center [619, 52] width 875 height 16
click at [204, 45] on button "Back" at bounding box center [213, 51] width 63 height 12
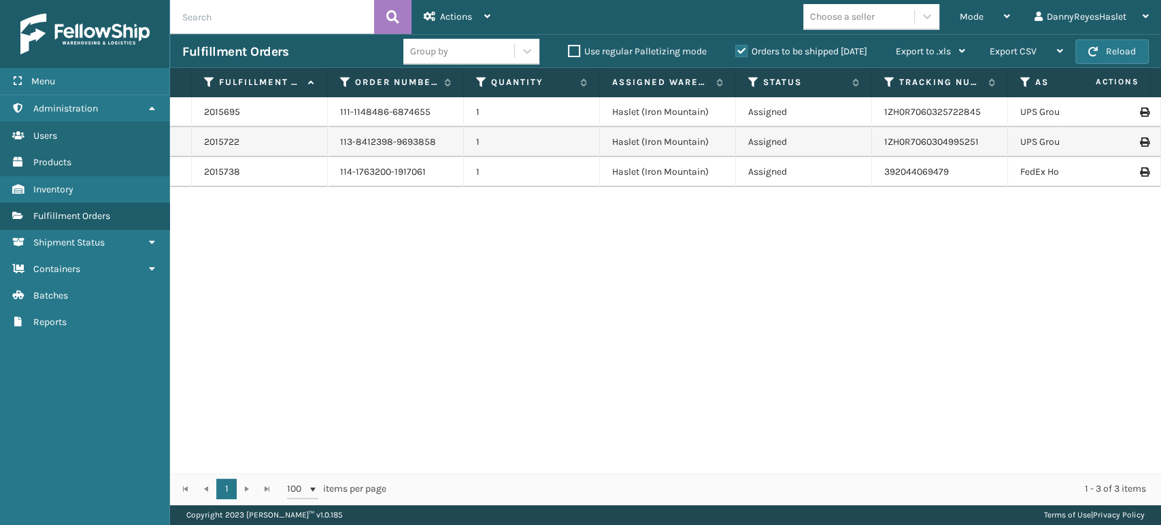
click at [84, 37] on img at bounding box center [84, 34] width 129 height 41
click at [74, 37] on img at bounding box center [84, 34] width 129 height 41
click at [44, 80] on span "Menu" at bounding box center [43, 81] width 24 height 12
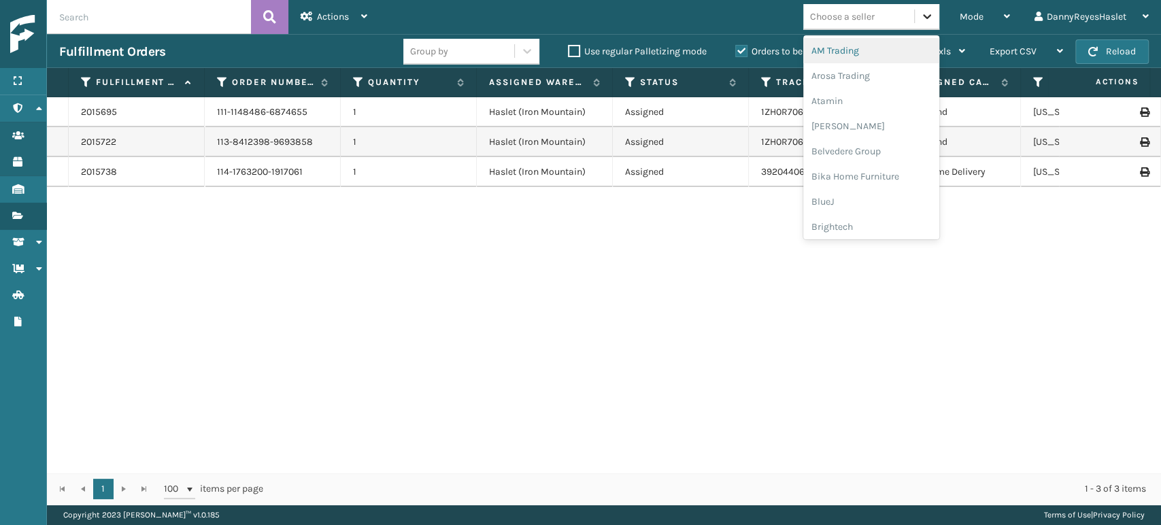
click at [930, 12] on icon at bounding box center [927, 17] width 14 height 14
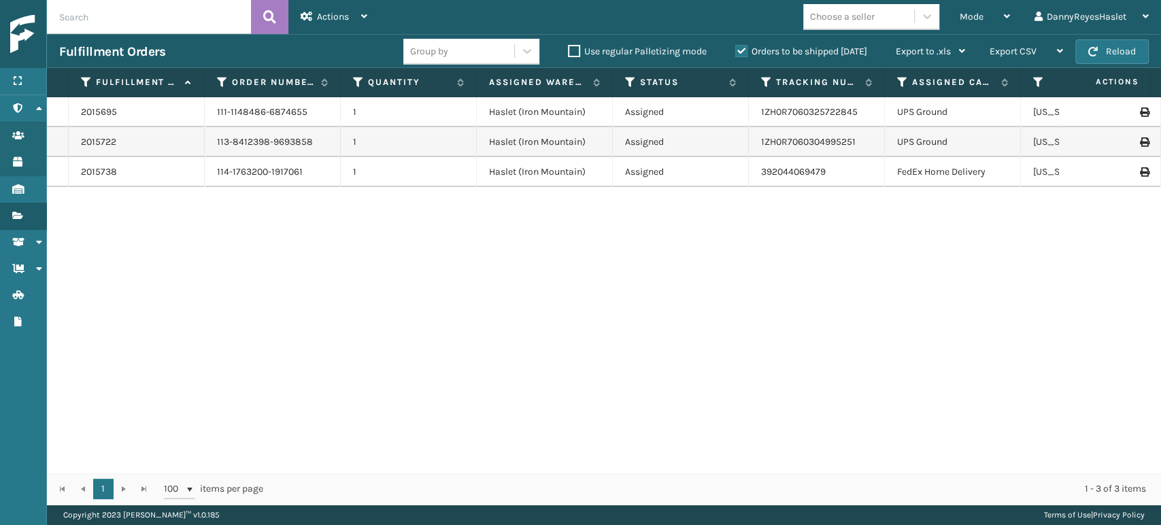
click at [773, 286] on div "2015695 111-1148486-6874655 1 Haslet ([GEOGRAPHIC_DATA]) Assigned 1ZH0R70603257…" at bounding box center [604, 284] width 1114 height 375
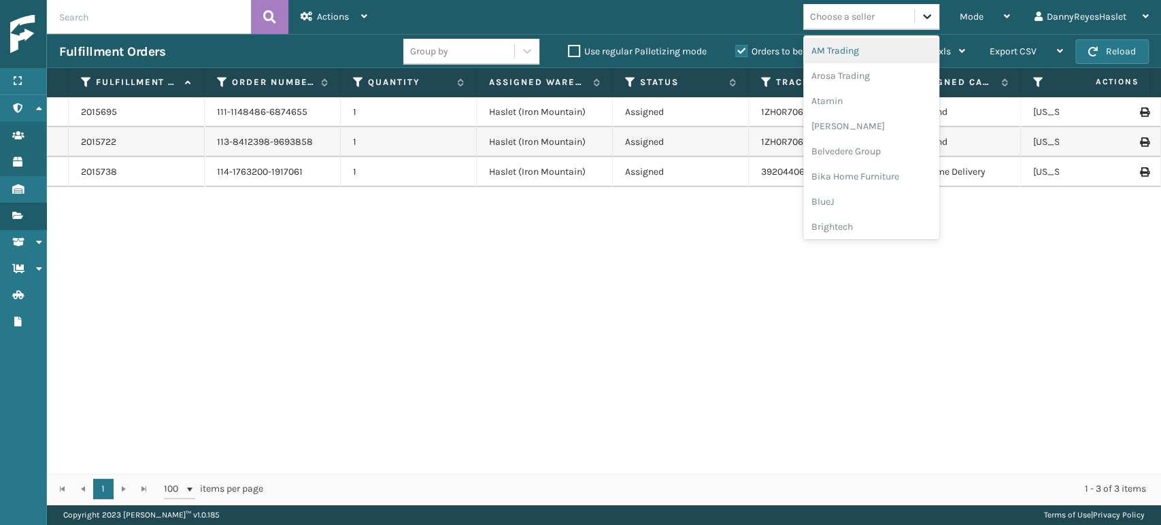
click at [929, 14] on icon at bounding box center [927, 17] width 14 height 14
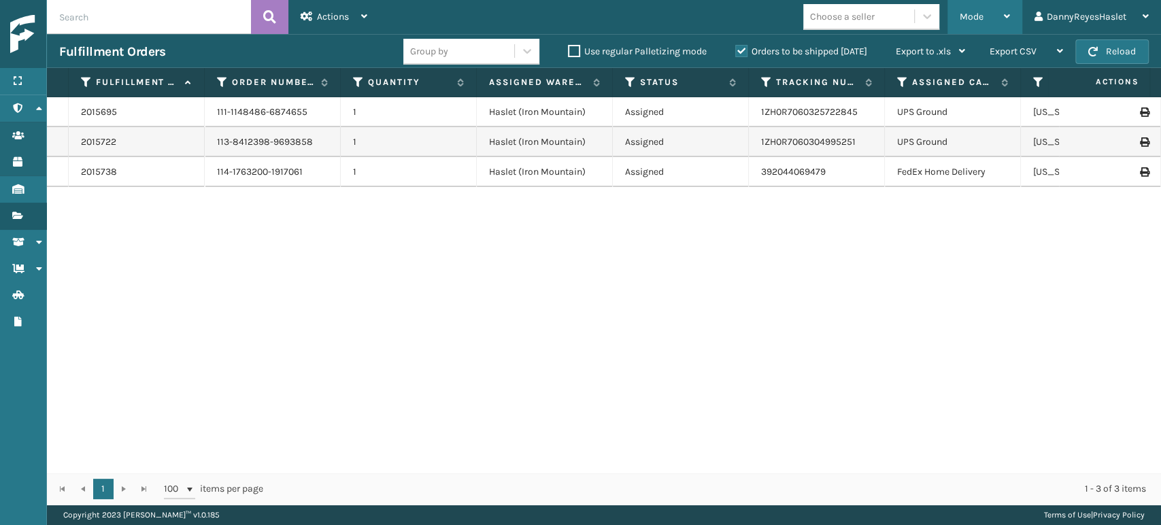
click at [1001, 12] on div "Mode" at bounding box center [985, 17] width 50 height 34
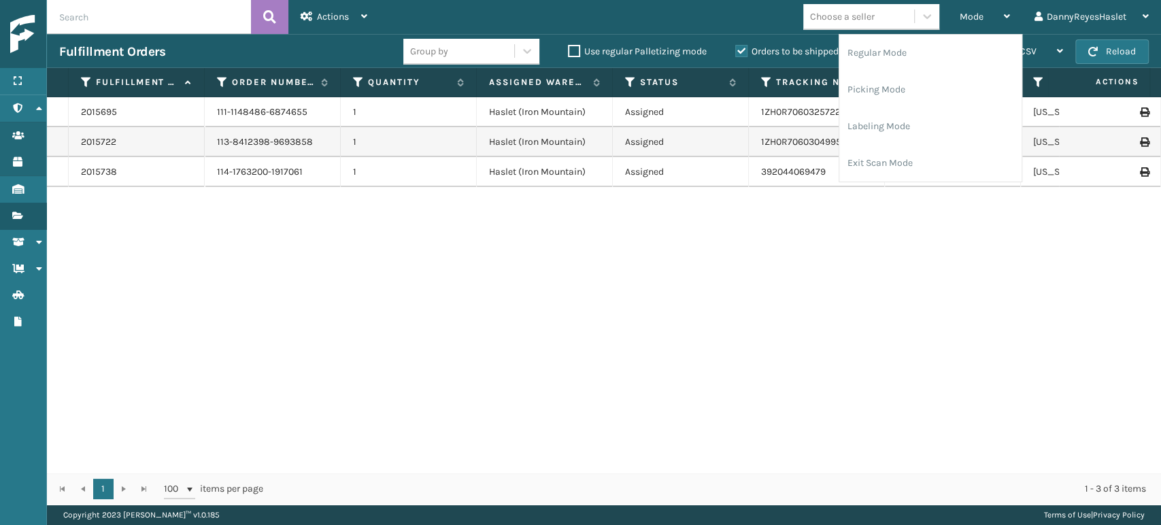
scroll to position [0, 5]
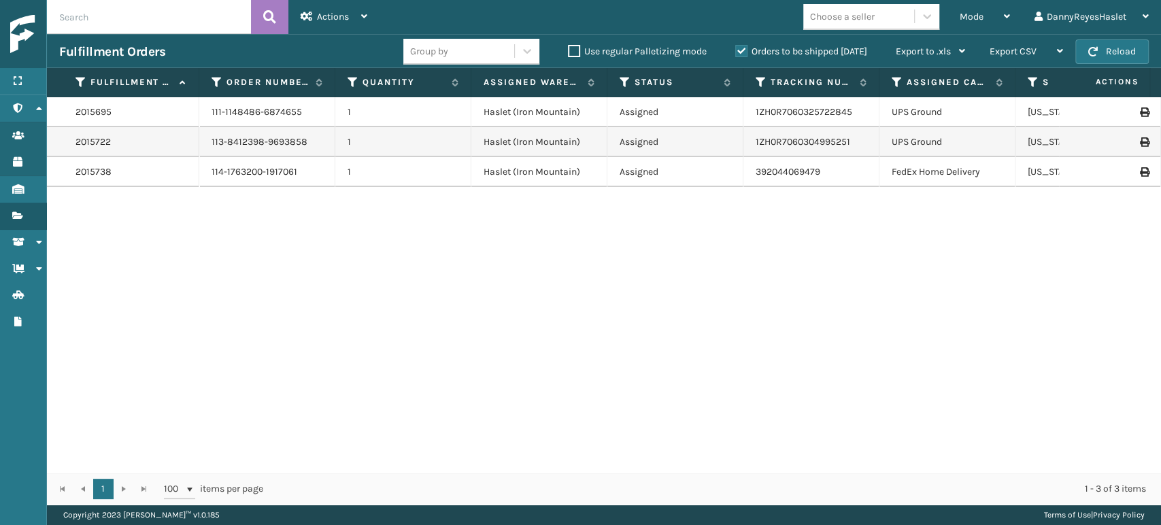
click at [419, 303] on div "2015695 111-1148486-6874655 1 Haslet ([GEOGRAPHIC_DATA]) Assigned 1ZH0R70603257…" at bounding box center [604, 284] width 1114 height 375
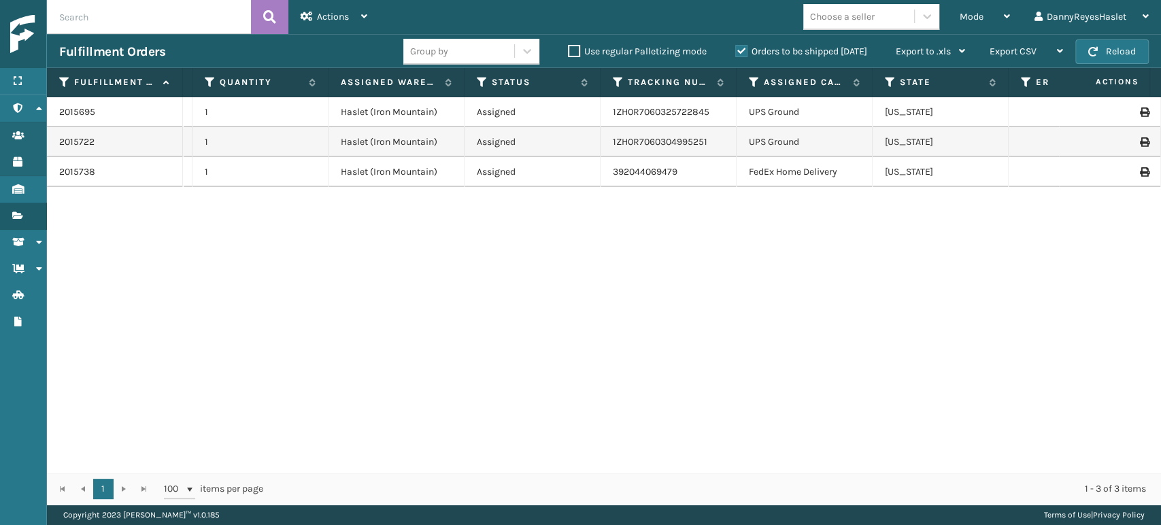
scroll to position [0, 0]
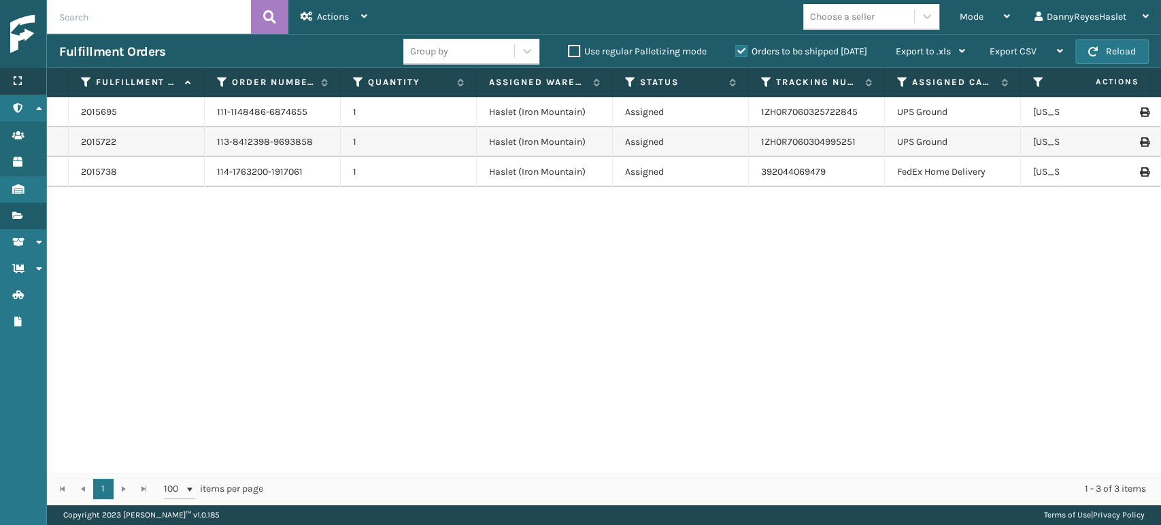
click at [16, 76] on icon at bounding box center [17, 81] width 11 height 10
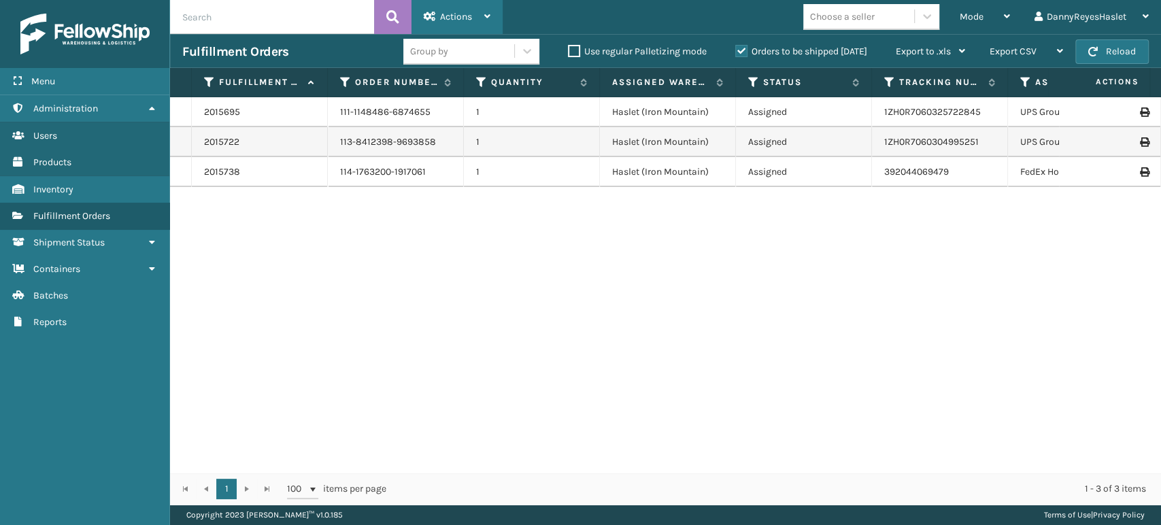
click at [495, 10] on div "Actions Settings Remove All Filters Export Labels Bulk Print Close Out Palletiz…" at bounding box center [456, 17] width 91 height 34
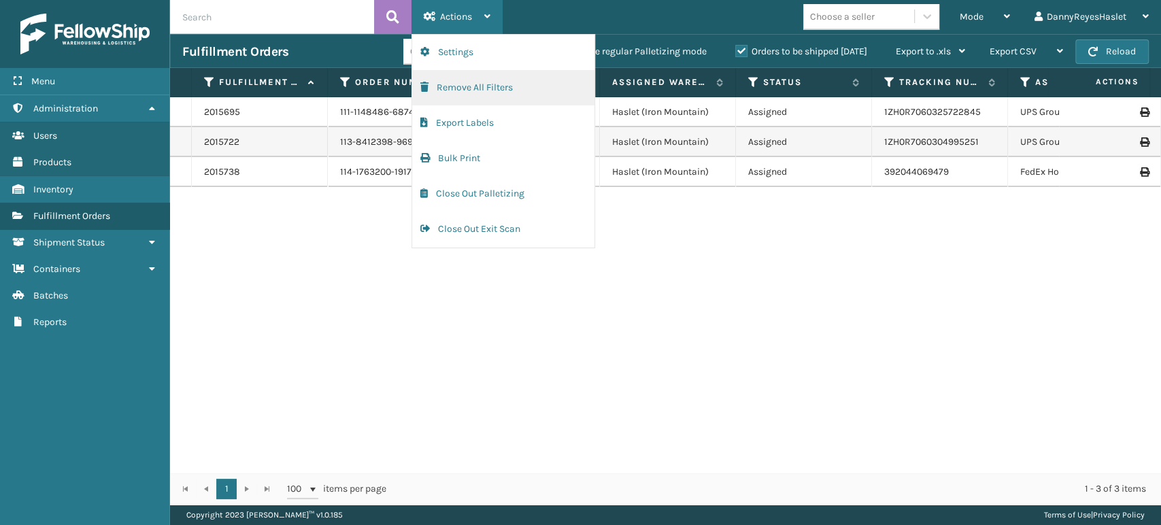
click at [471, 90] on button "Remove All Filters" at bounding box center [503, 87] width 182 height 35
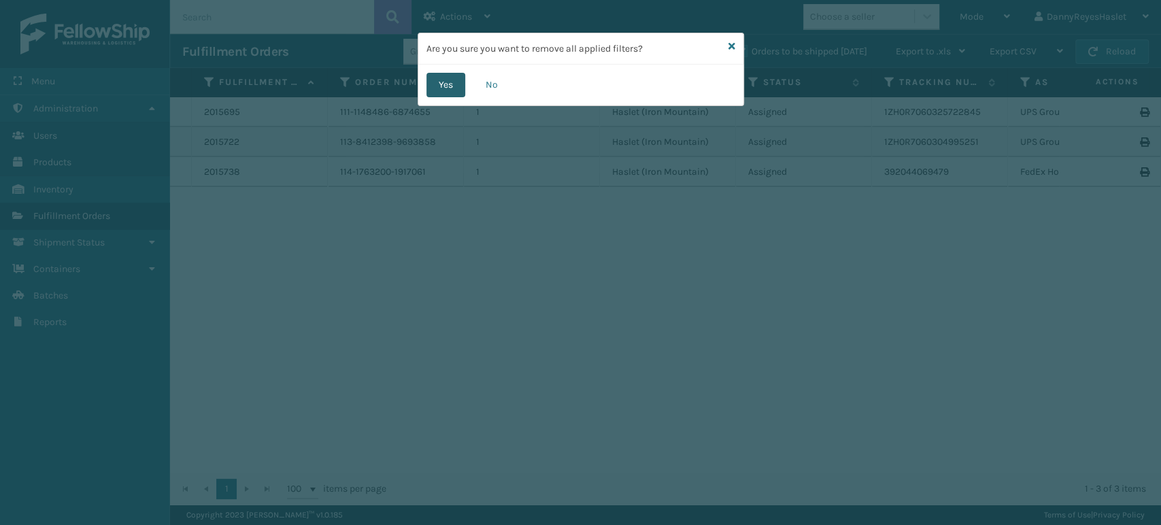
click at [442, 87] on button "Yes" at bounding box center [445, 85] width 39 height 24
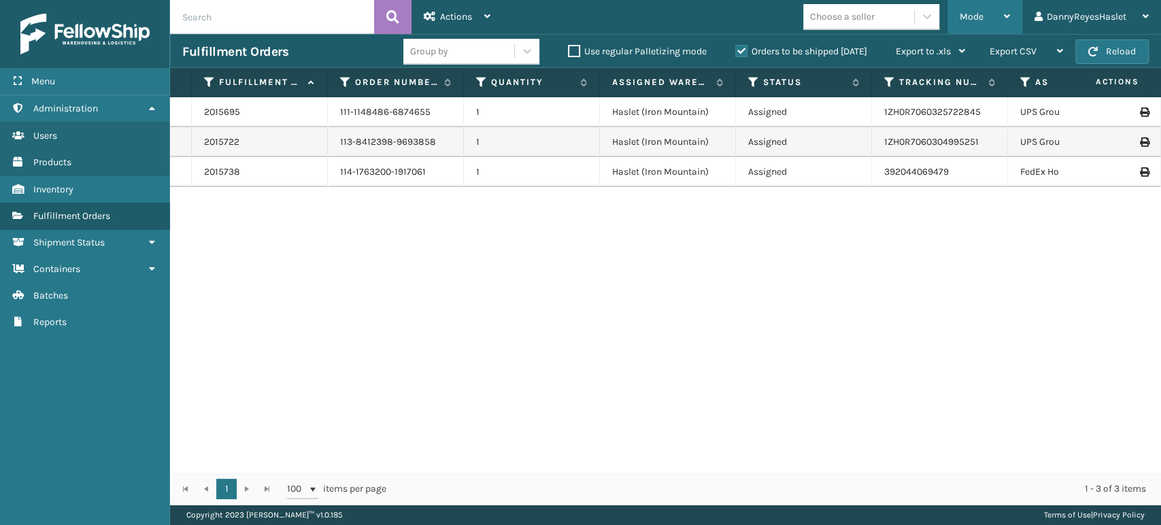
click at [989, 17] on div "Mode" at bounding box center [985, 17] width 50 height 34
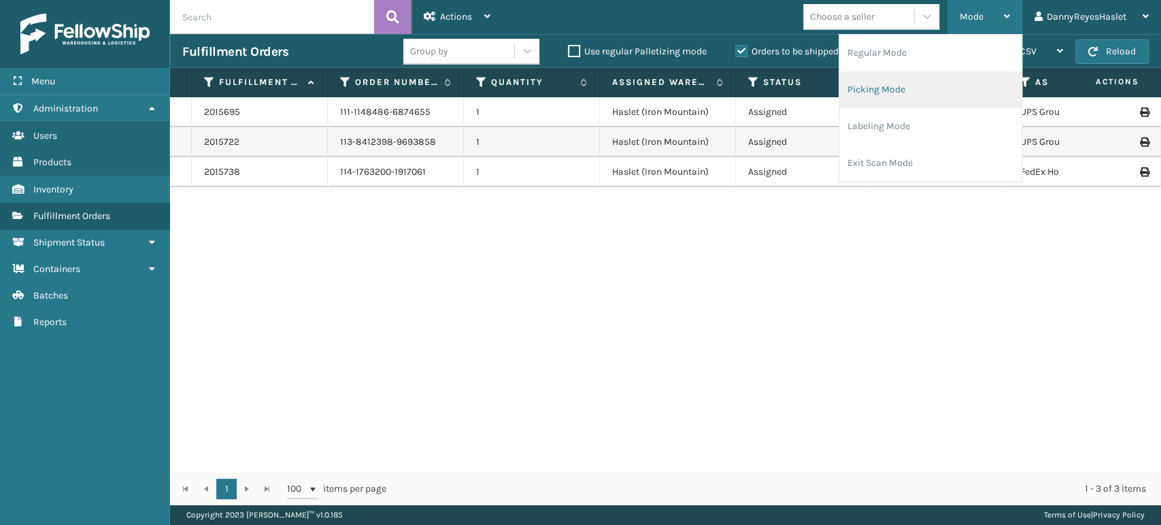
click at [900, 90] on li "Picking Mode" at bounding box center [930, 89] width 182 height 37
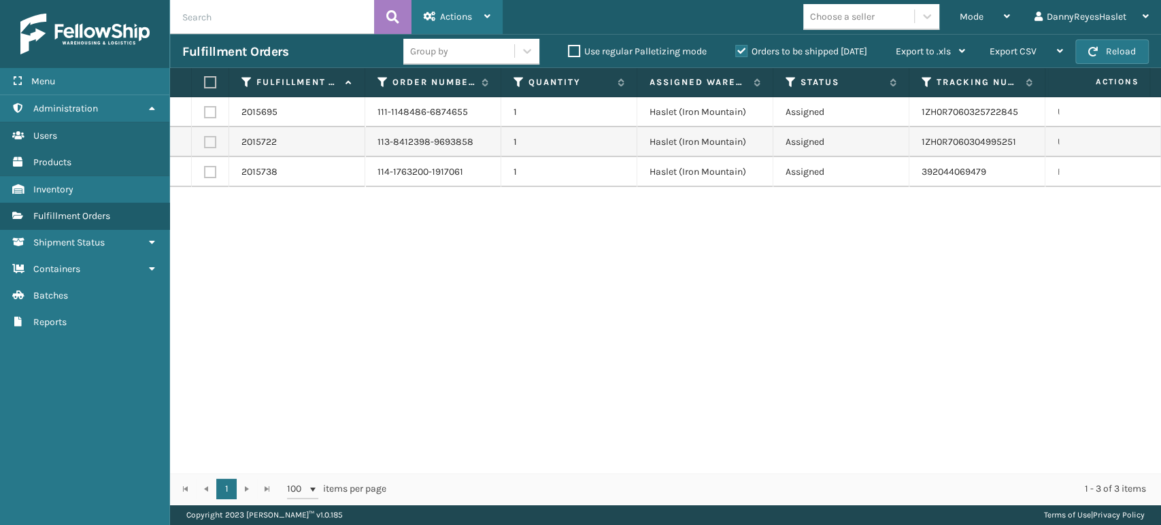
click at [484, 21] on div "Actions" at bounding box center [457, 17] width 67 height 34
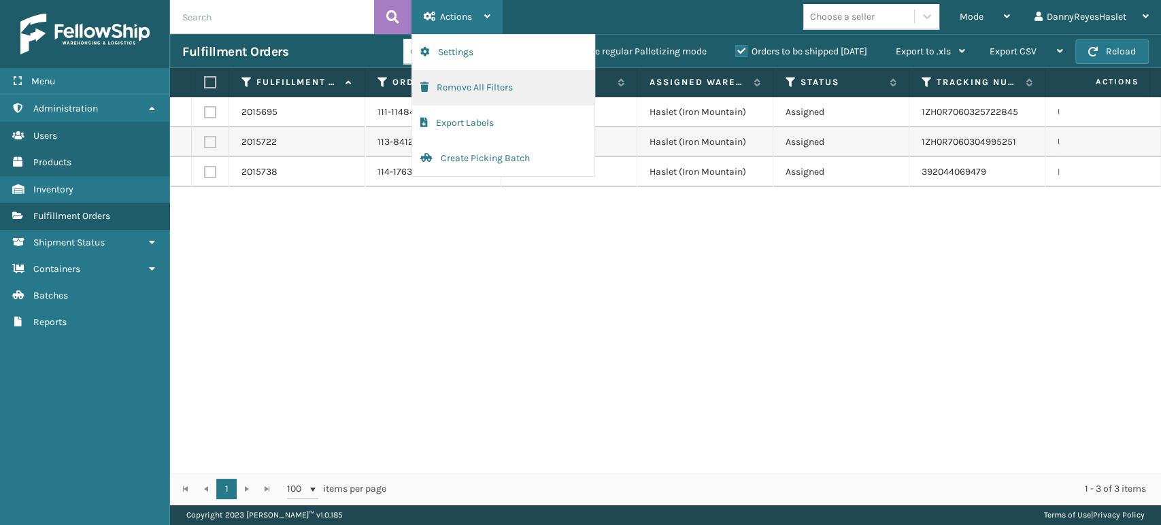
click at [486, 91] on button "Remove All Filters" at bounding box center [503, 87] width 182 height 35
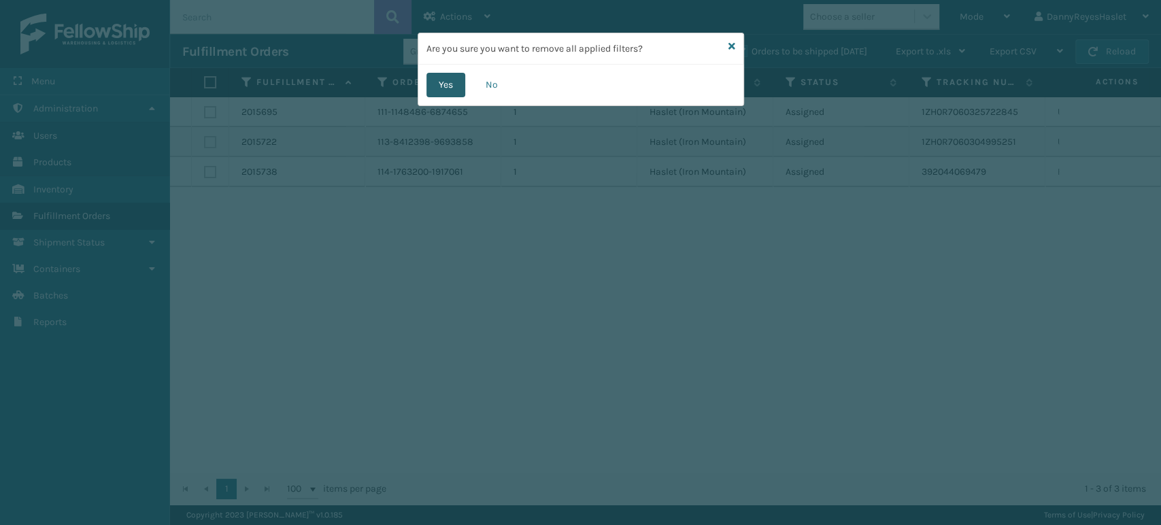
click at [447, 86] on button "Yes" at bounding box center [445, 85] width 39 height 24
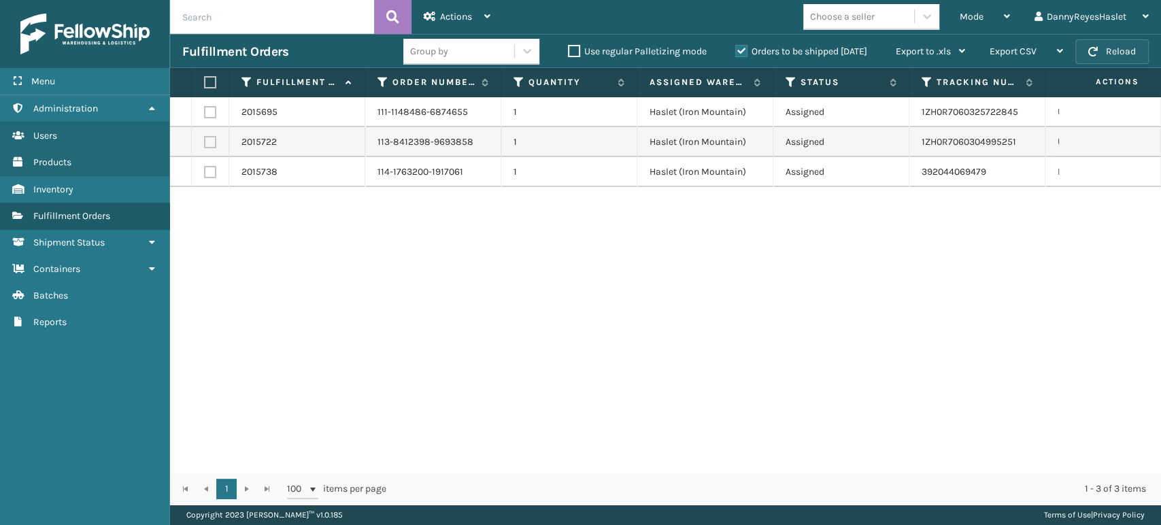
click at [1109, 52] on button "Reload" at bounding box center [1111, 51] width 73 height 24
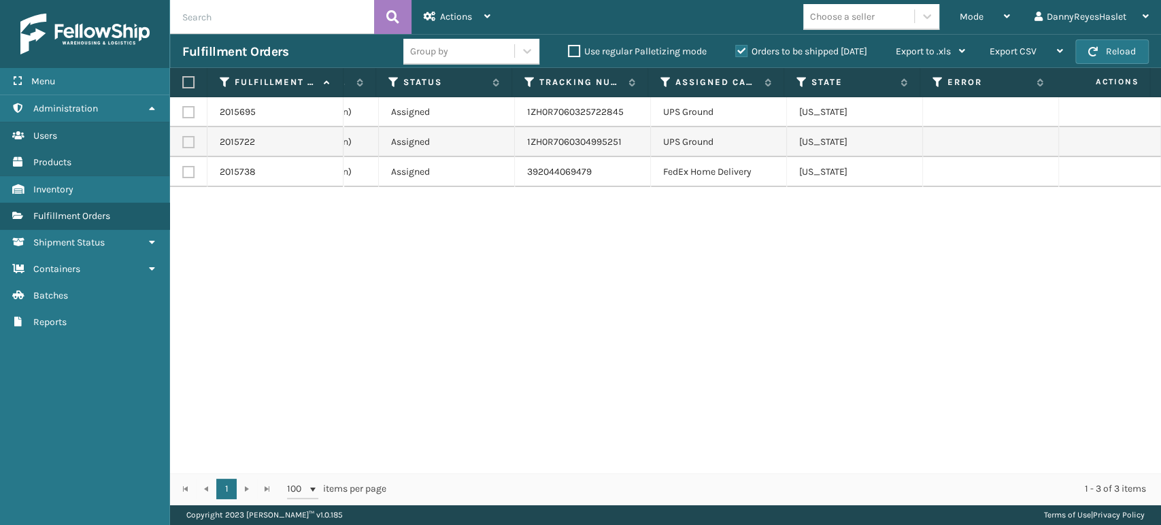
scroll to position [0, 396]
click at [690, 96] on th "Assigned Carrier Service" at bounding box center [717, 82] width 136 height 29
click at [691, 95] on th "Assigned Carrier Service" at bounding box center [717, 82] width 136 height 29
click at [690, 91] on th "Assigned Carrier Service" at bounding box center [717, 82] width 136 height 29
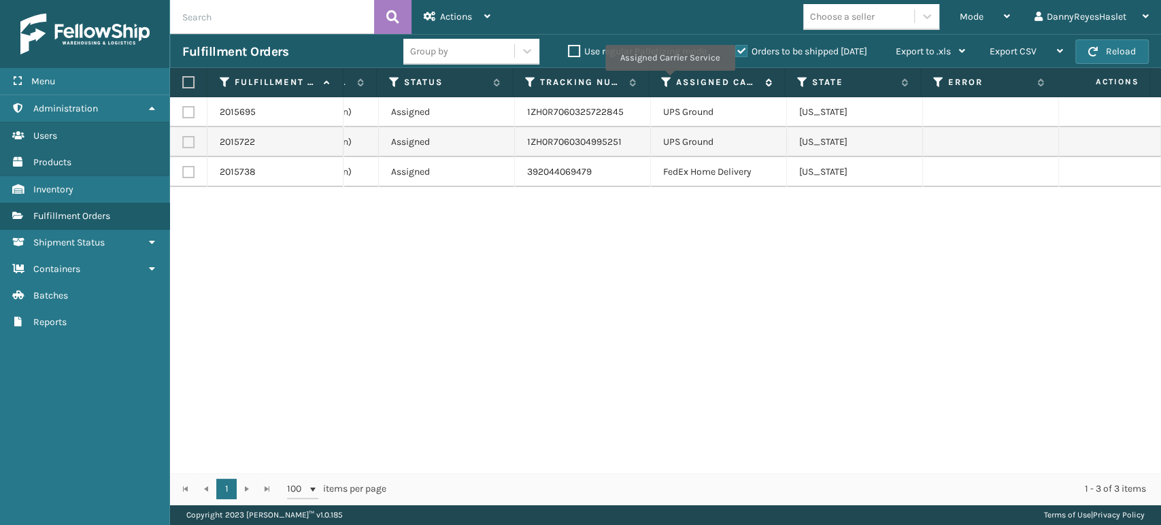
click at [669, 80] on icon at bounding box center [666, 82] width 11 height 12
click at [426, 299] on div "2015695 111-1148486-6874655 1 Haslet ([GEOGRAPHIC_DATA]) Assigned 1ZH0R70603257…" at bounding box center [665, 284] width 991 height 375
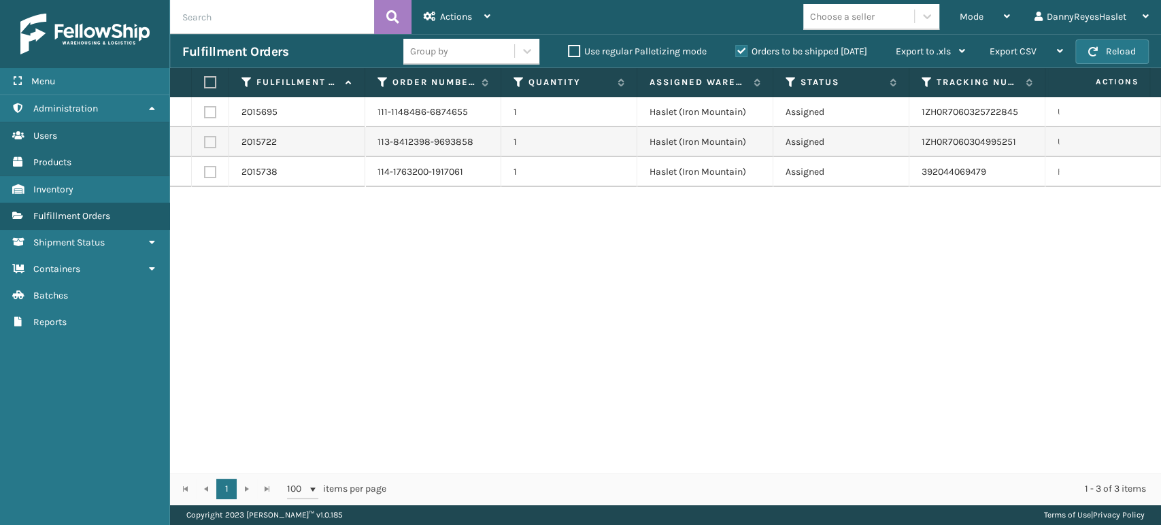
click at [208, 109] on label at bounding box center [210, 112] width 12 height 12
click at [205, 109] on input "checkbox" at bounding box center [204, 110] width 1 height 9
checkbox input "true"
click at [209, 136] on label at bounding box center [210, 142] width 12 height 12
click at [205, 136] on input "checkbox" at bounding box center [204, 140] width 1 height 9
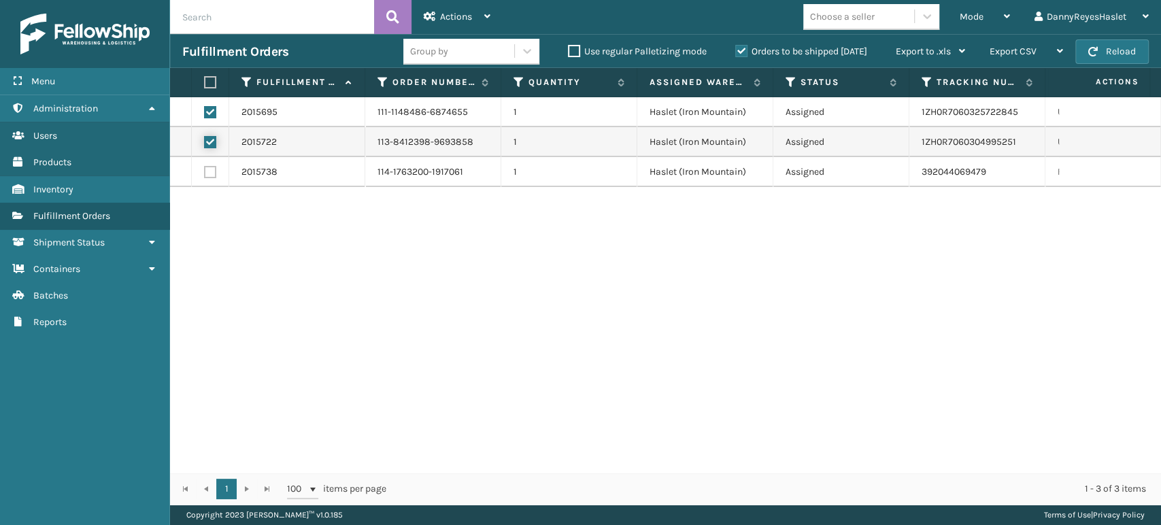
checkbox input "true"
click at [470, 20] on span "Actions" at bounding box center [456, 17] width 32 height 12
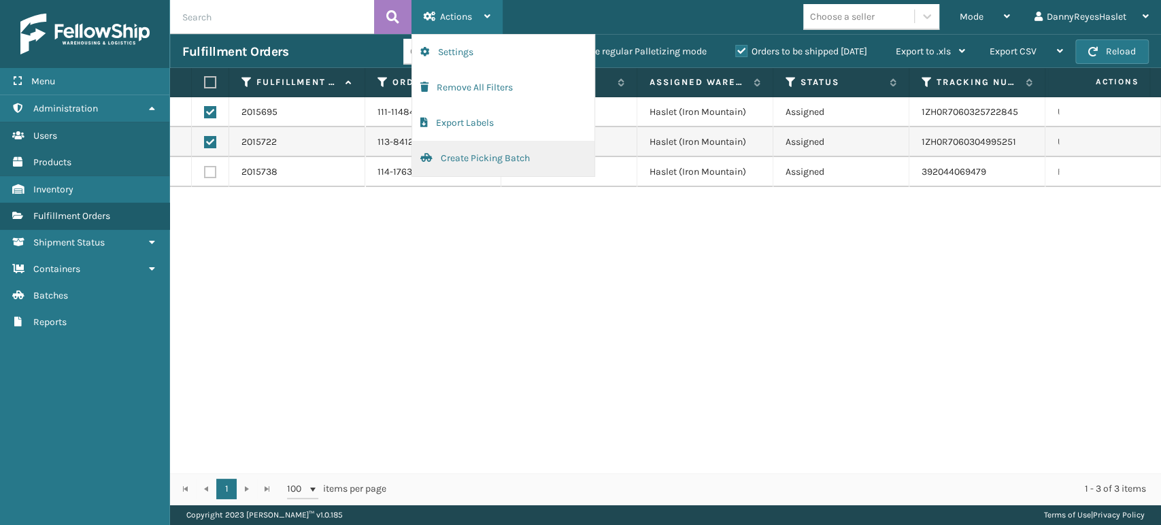
click at [464, 154] on button "Create Picking Batch" at bounding box center [503, 158] width 182 height 35
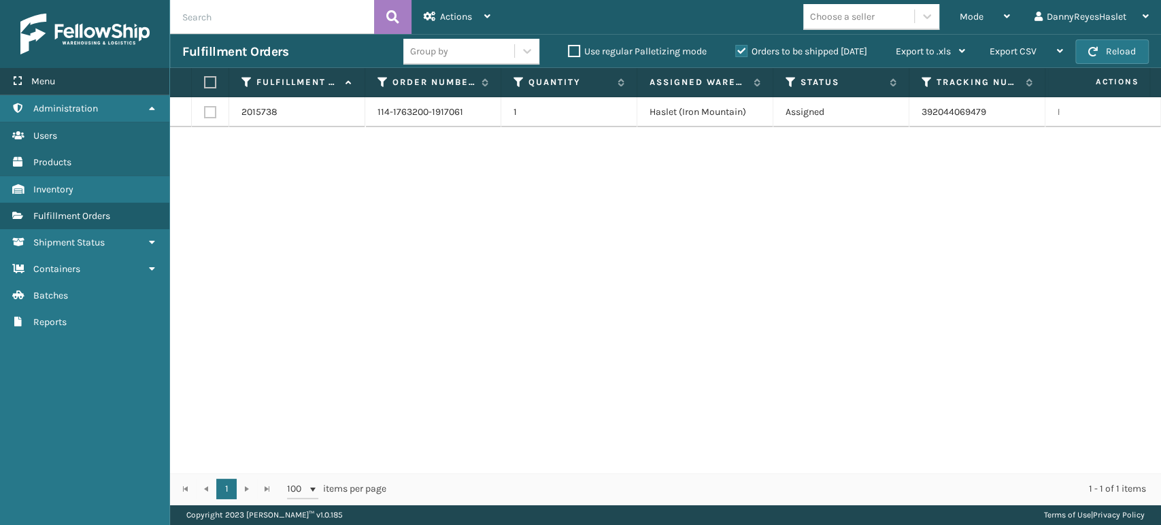
click at [44, 80] on span "Menu" at bounding box center [43, 81] width 24 height 12
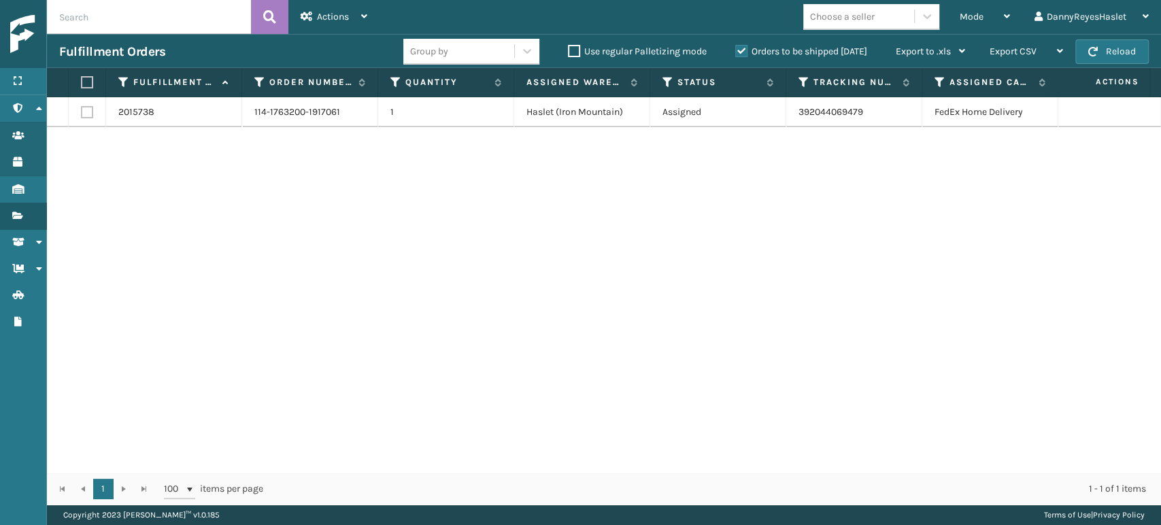
click at [92, 112] on label at bounding box center [87, 112] width 12 height 12
click at [82, 112] on input "checkbox" at bounding box center [81, 110] width 1 height 9
checkbox input "true"
click at [343, 15] on span "Actions" at bounding box center [333, 17] width 32 height 12
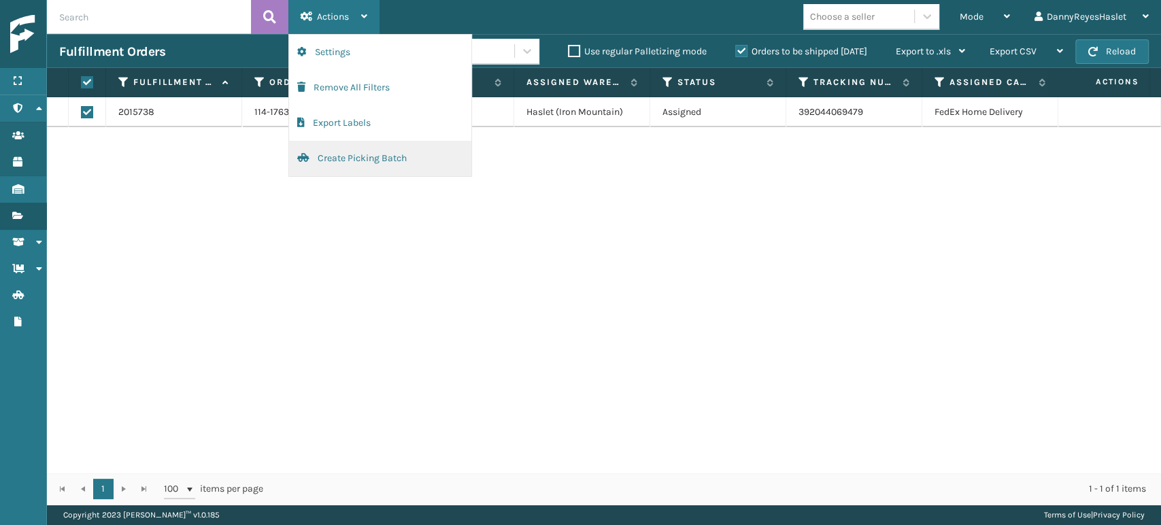
click at [343, 153] on button "Create Picking Batch" at bounding box center [380, 158] width 182 height 35
